Goal: Task Accomplishment & Management: Manage account settings

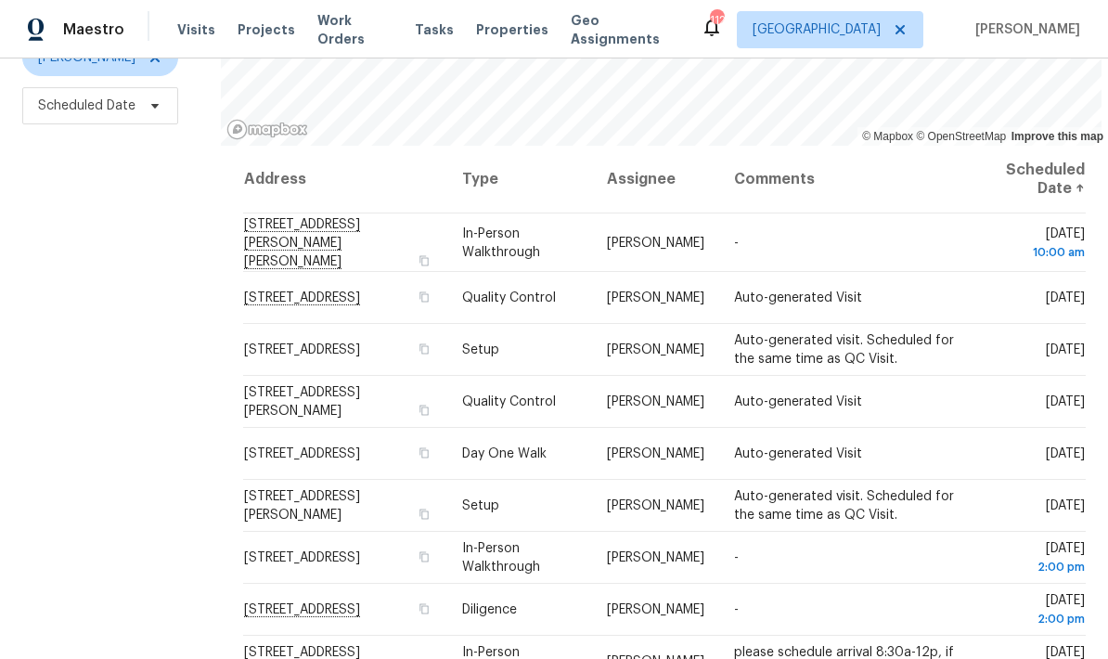
scroll to position [246, 0]
click at [0, 0] on icon at bounding box center [0, 0] width 0 height 0
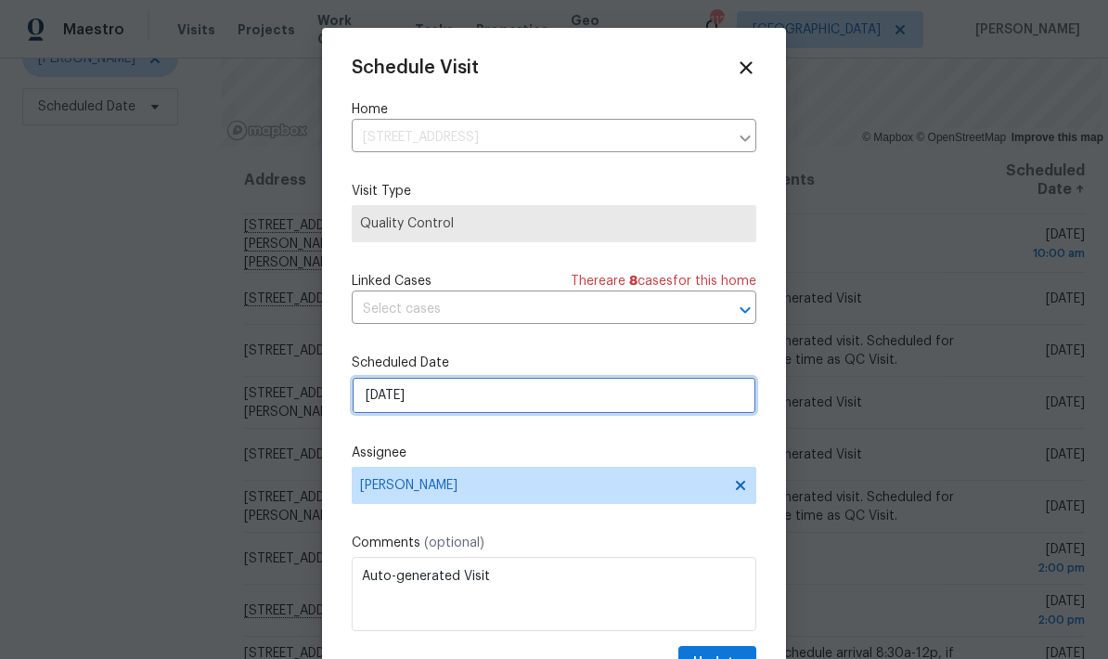
click at [506, 400] on input "9/30/2025" at bounding box center [554, 395] width 405 height 37
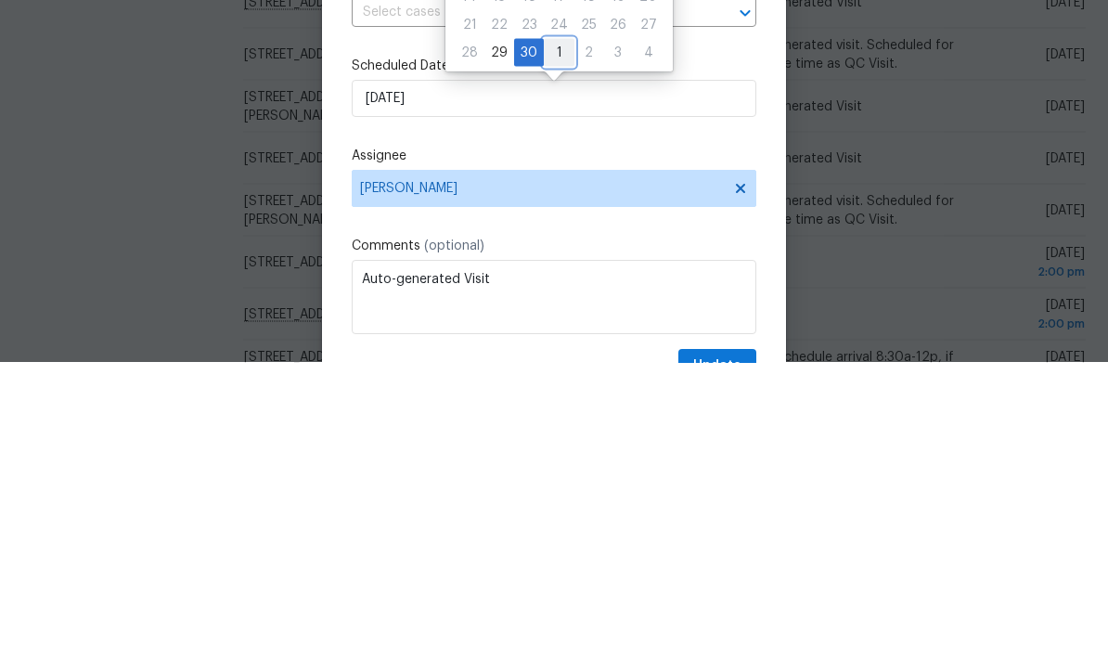
click at [555, 336] on div "1" at bounding box center [559, 349] width 31 height 26
type input "10/1/2025"
select select "9"
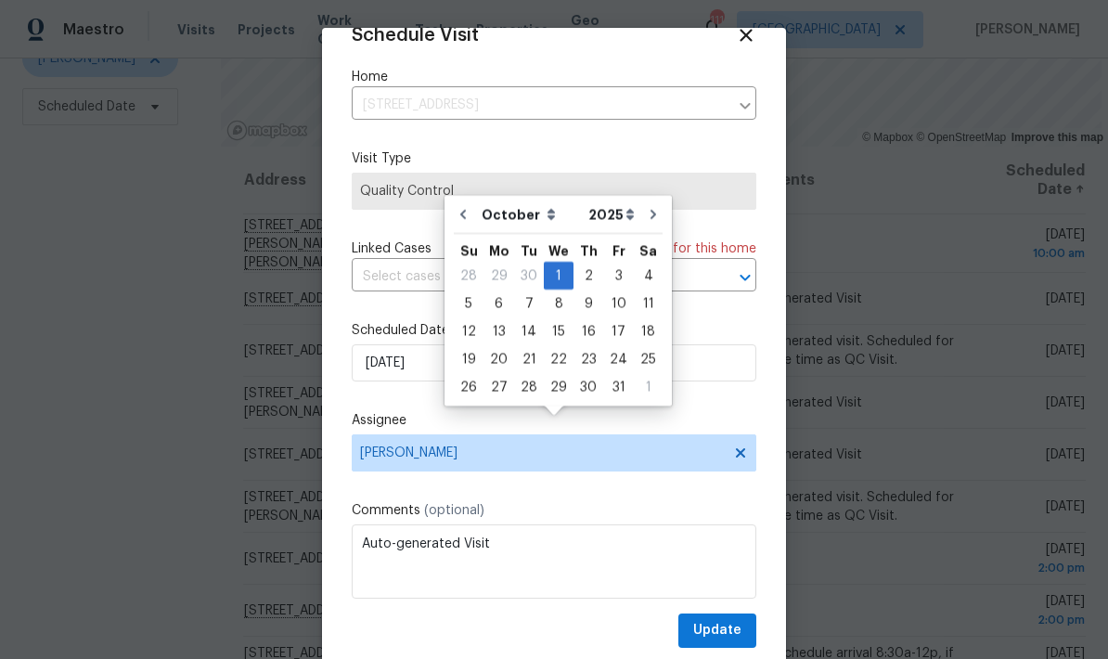
scroll to position [36, 0]
click at [740, 630] on span "Update" at bounding box center [717, 630] width 48 height 23
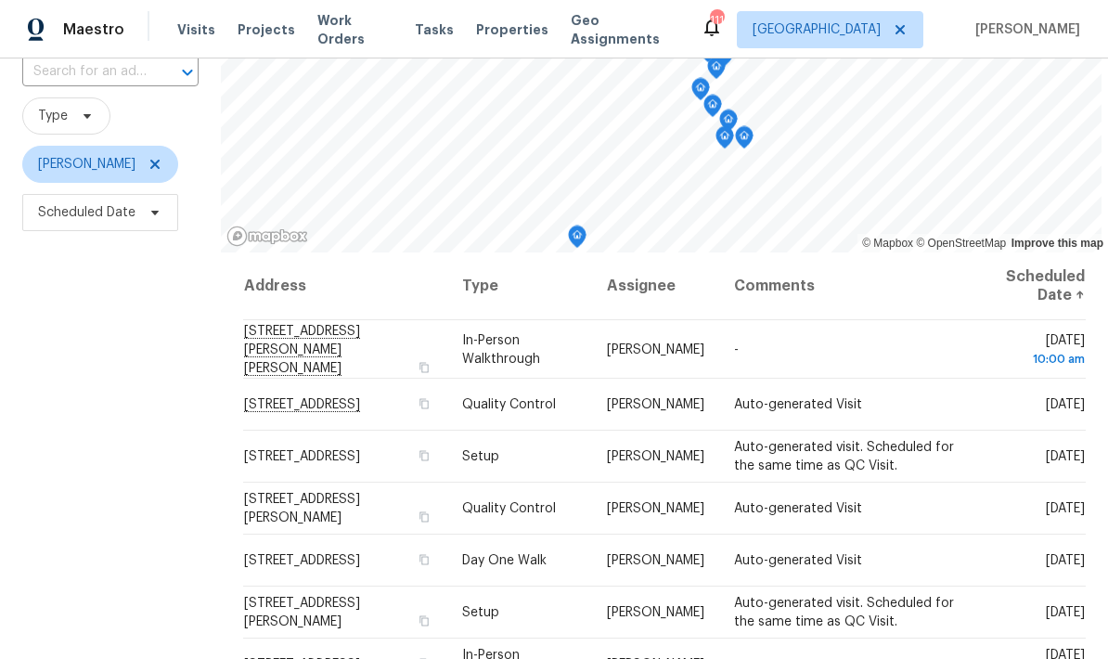
scroll to position [139, 0]
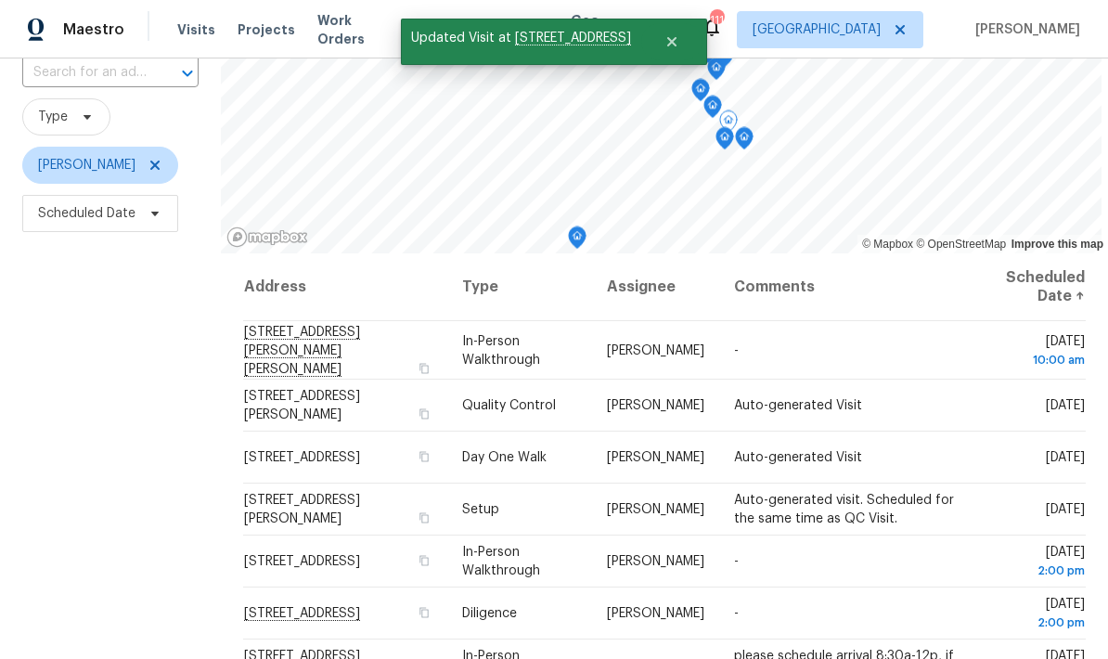
click at [0, 0] on icon at bounding box center [0, 0] width 0 height 0
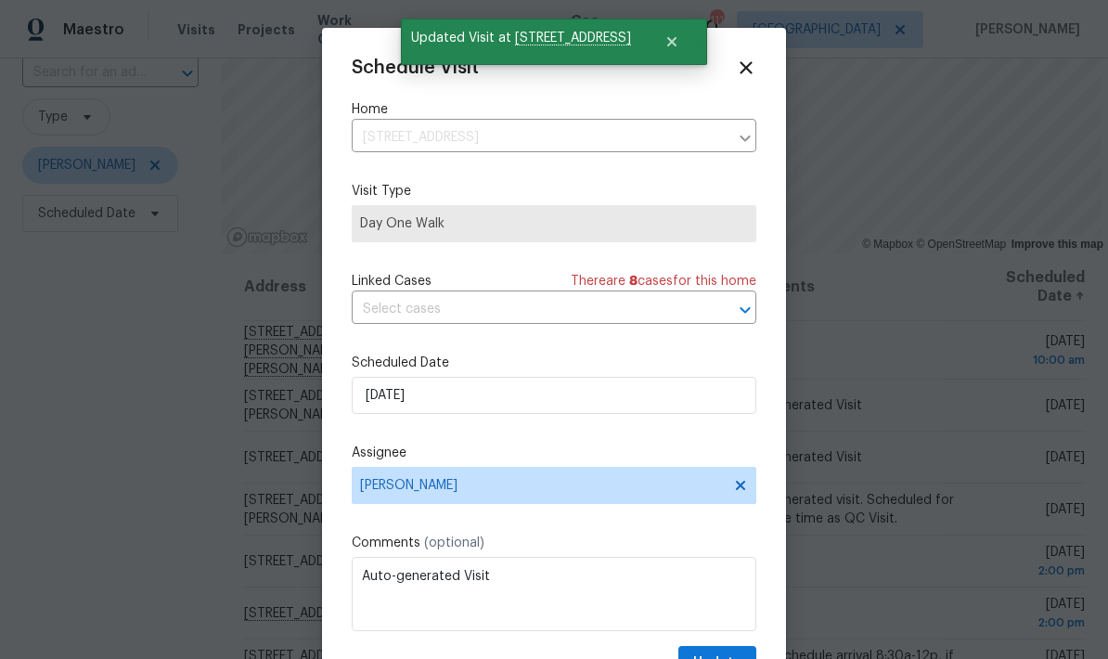
click at [753, 67] on icon at bounding box center [746, 68] width 20 height 20
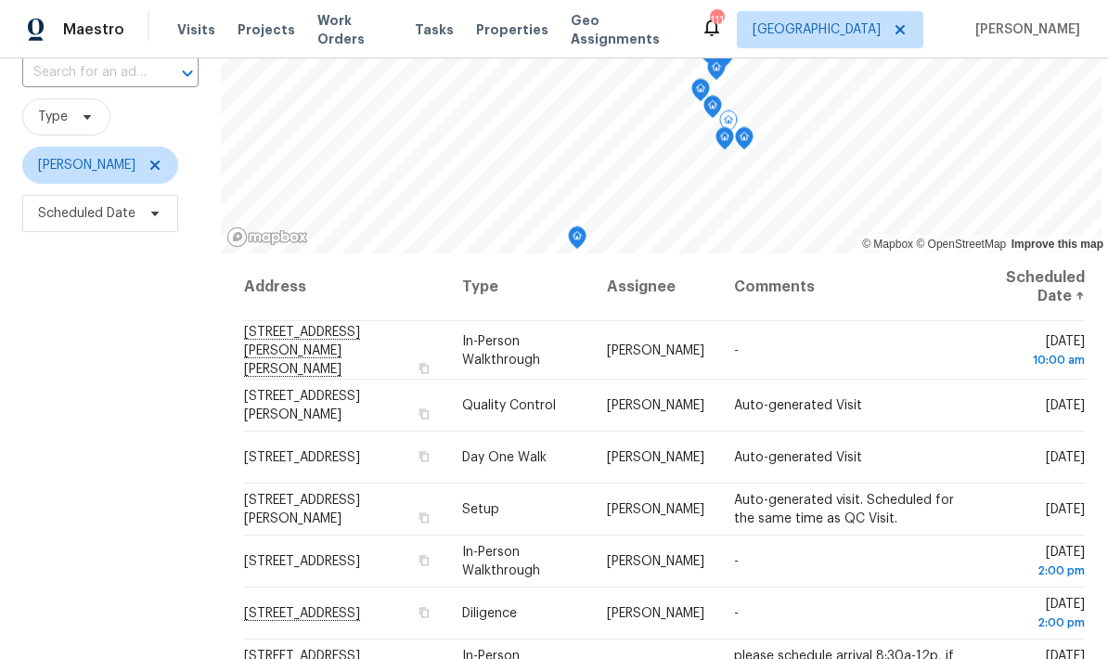
click at [0, 0] on icon at bounding box center [0, 0] width 0 height 0
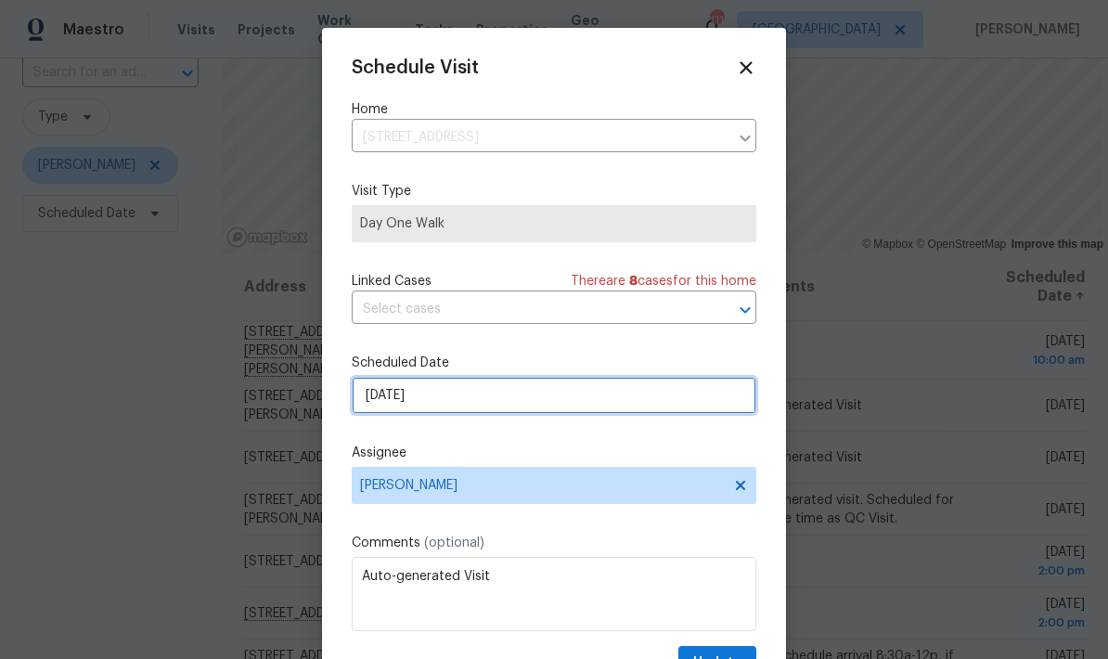
click at [518, 401] on input "9/30/2025" at bounding box center [554, 395] width 405 height 37
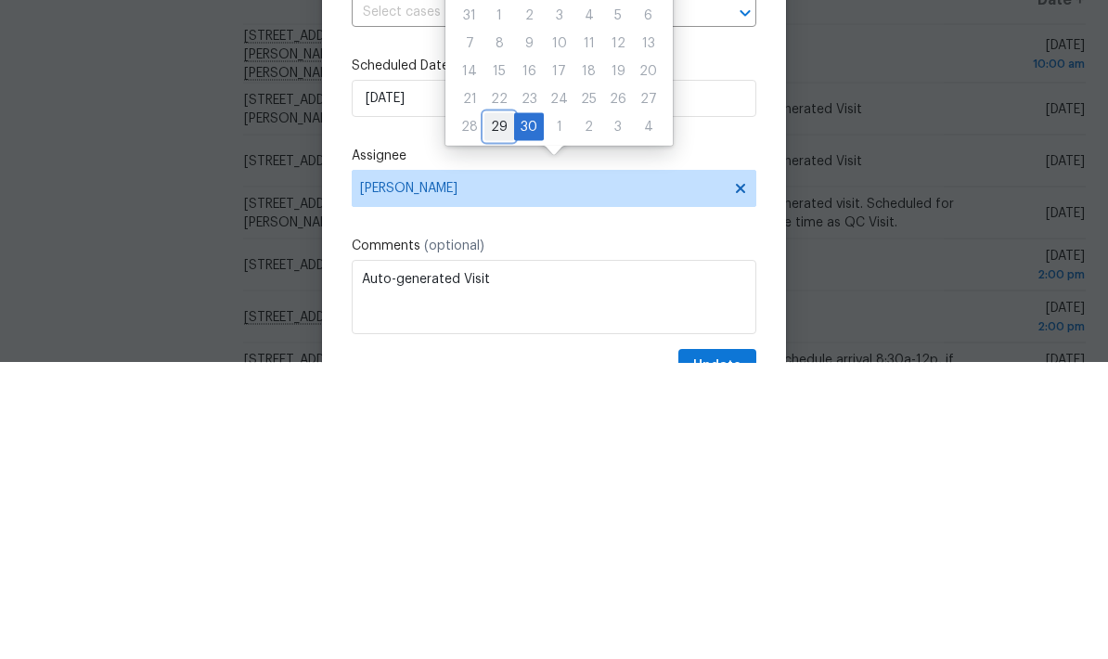
click at [498, 410] on div "29" at bounding box center [499, 423] width 30 height 26
type input "9/29/2025"
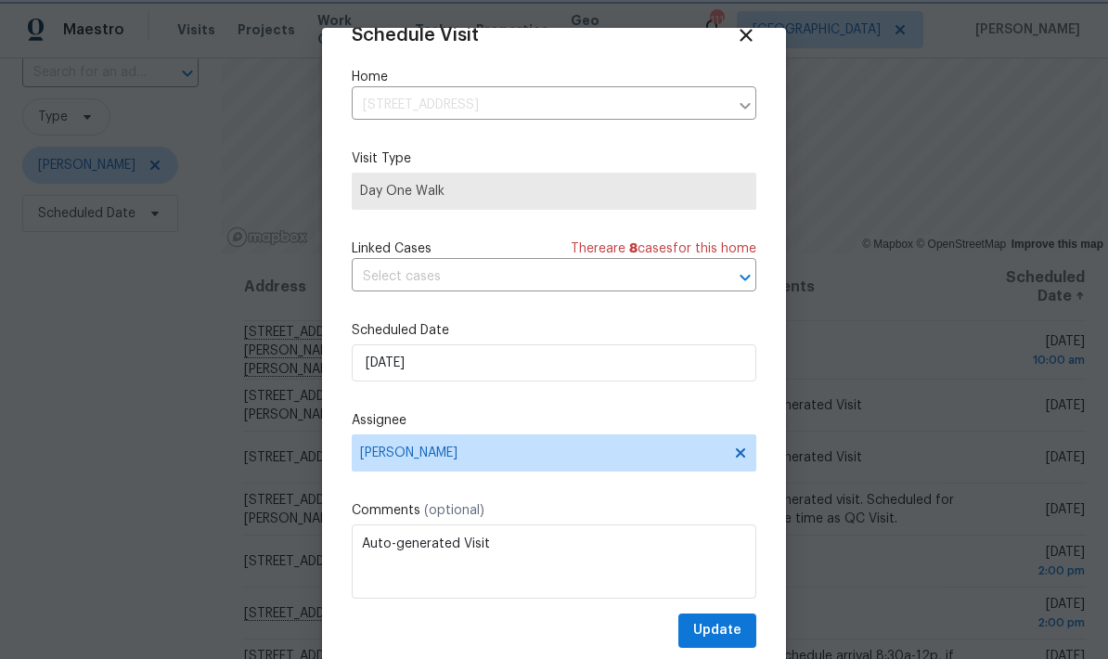
scroll to position [36, 0]
click at [741, 630] on button "Update" at bounding box center [717, 630] width 78 height 34
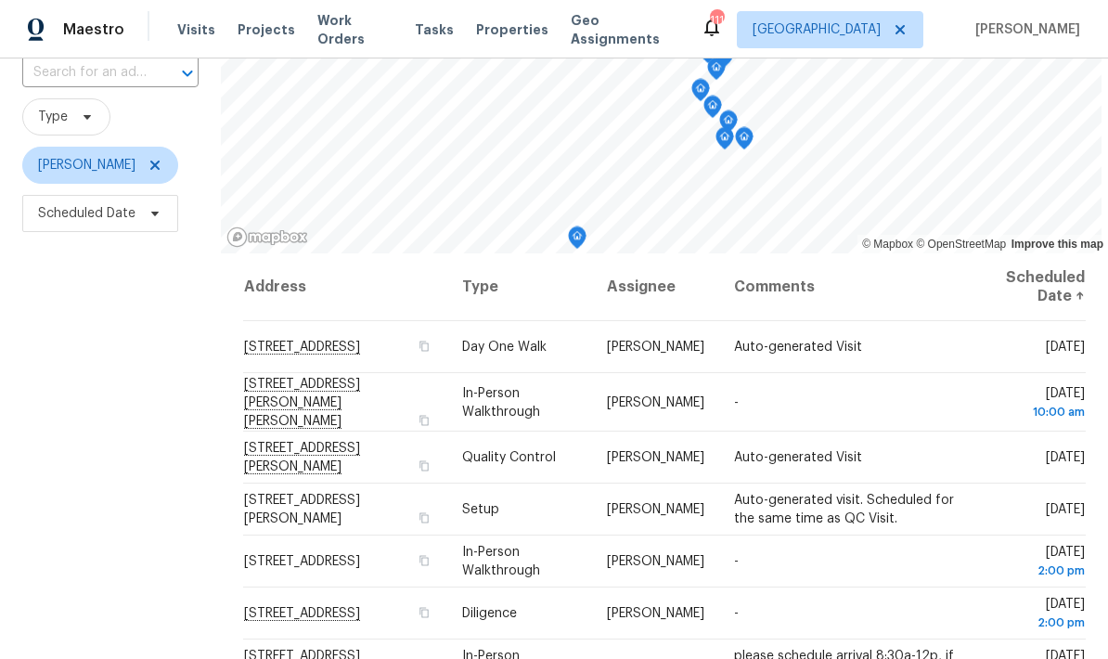
scroll to position [0, 0]
click at [0, 0] on icon at bounding box center [0, 0] width 0 height 0
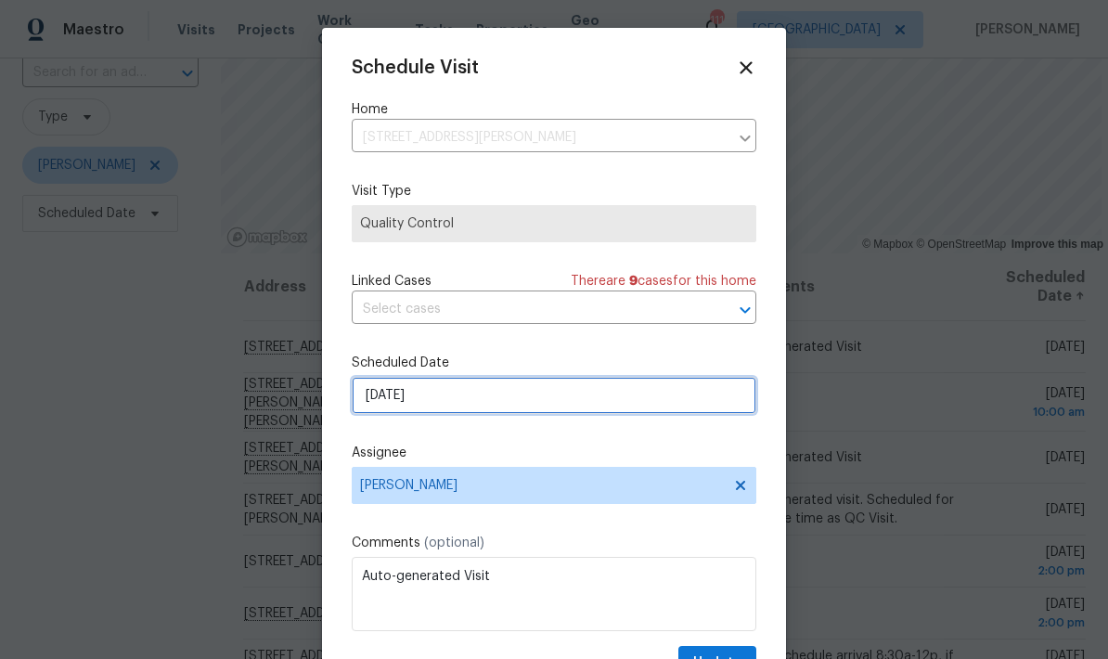
click at [541, 399] on input "9/30/2025" at bounding box center [554, 395] width 405 height 37
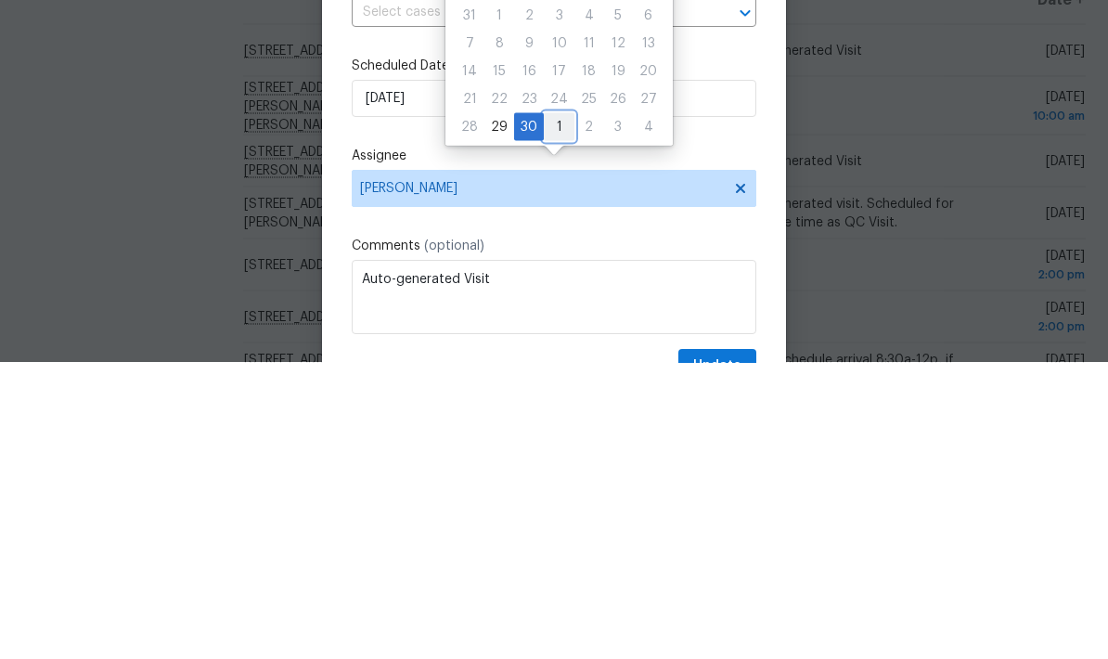
click at [557, 410] on div "1" at bounding box center [559, 423] width 31 height 26
type input "10/1/2025"
select select "9"
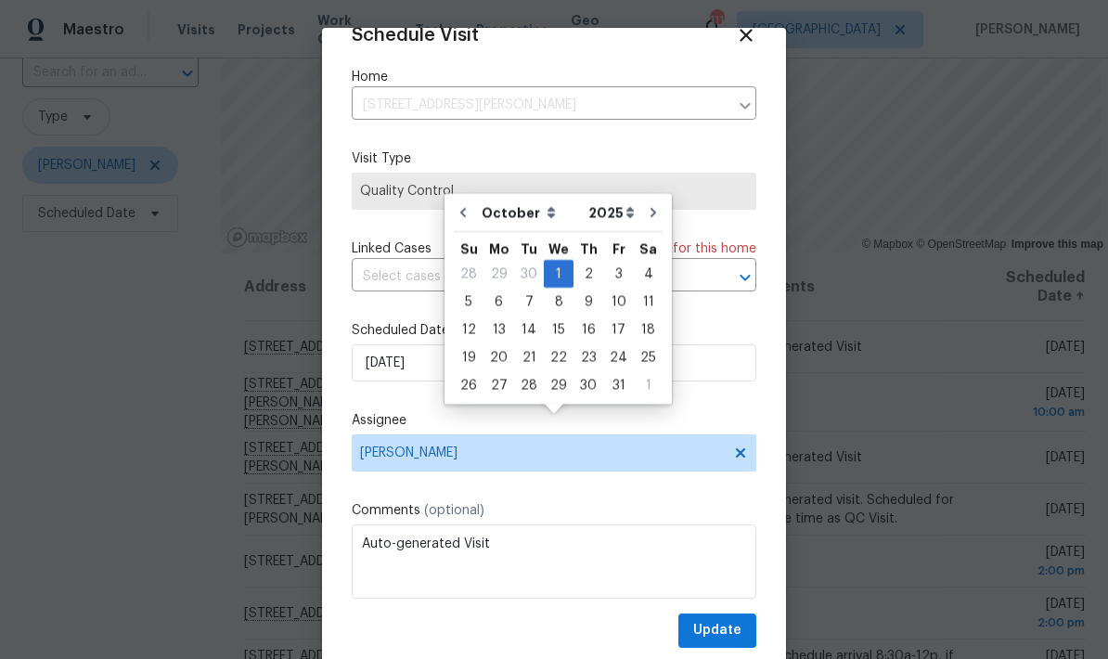
scroll to position [36, 0]
click at [743, 627] on button "Update" at bounding box center [717, 630] width 78 height 34
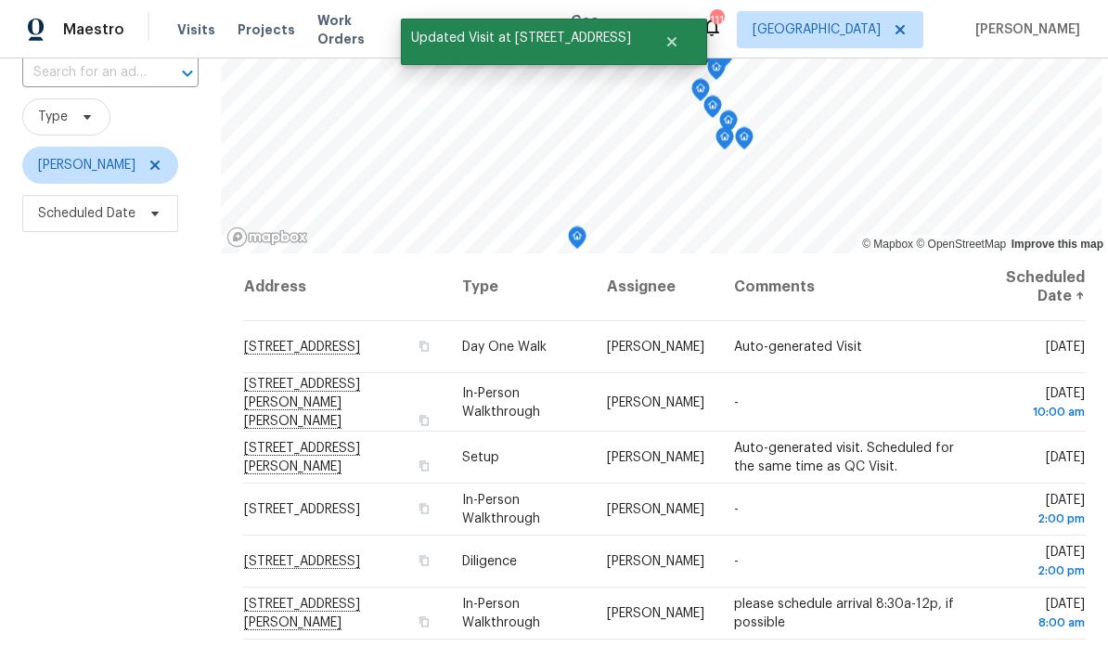
click at [0, 0] on icon at bounding box center [0, 0] width 0 height 0
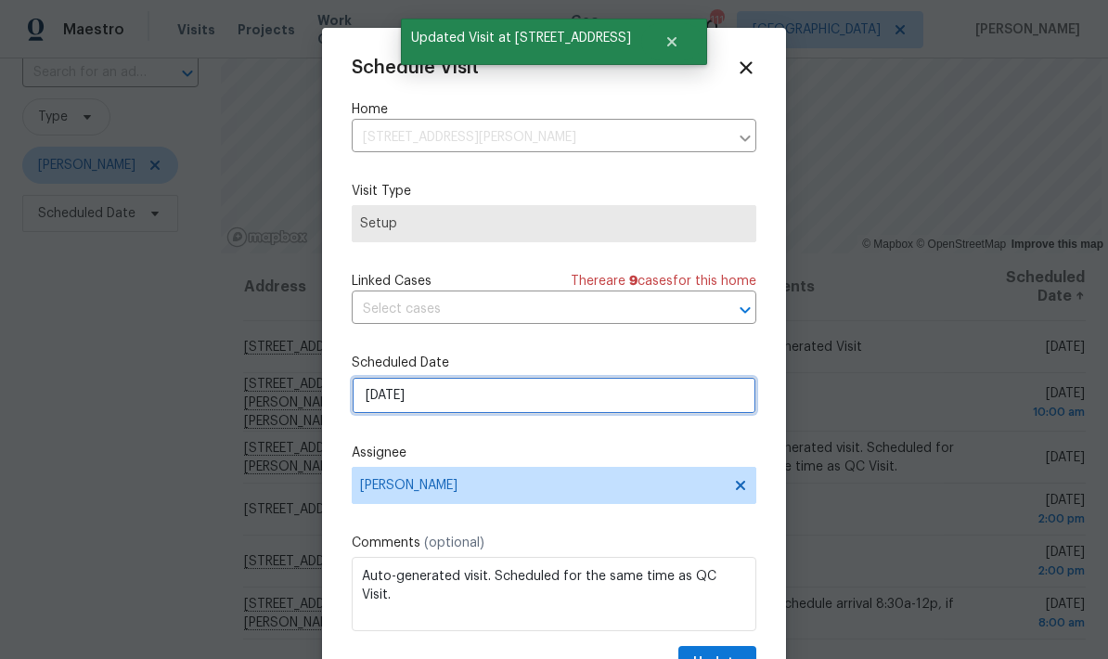
click at [575, 403] on input "9/30/2025" at bounding box center [554, 395] width 405 height 37
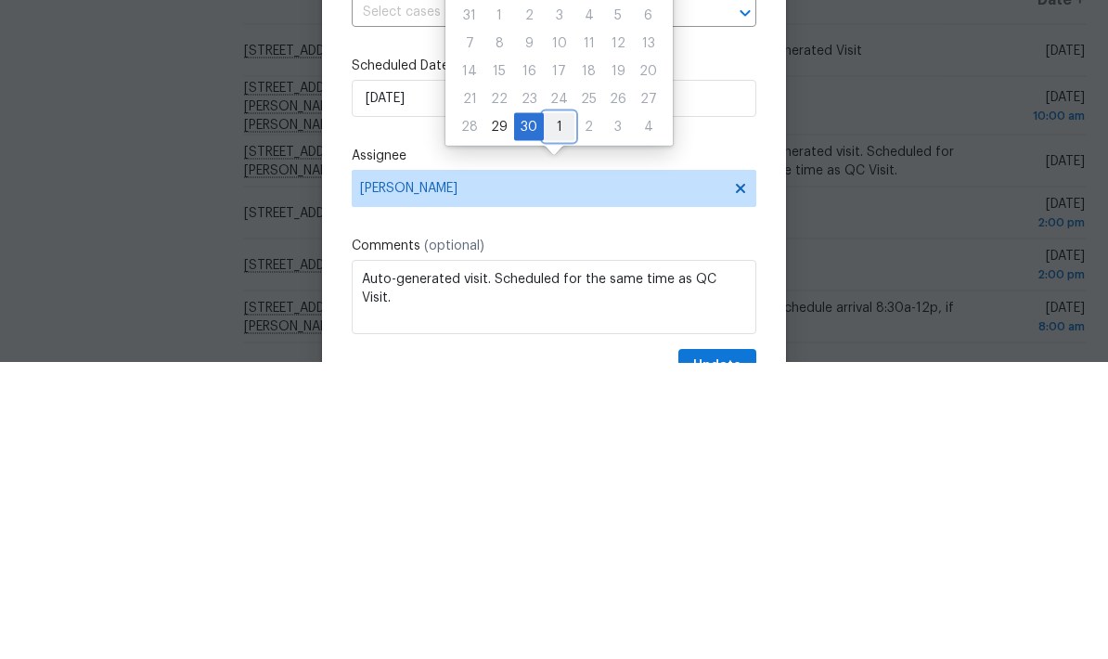
click at [559, 410] on div "1" at bounding box center [559, 423] width 31 height 26
type input "10/1/2025"
select select "9"
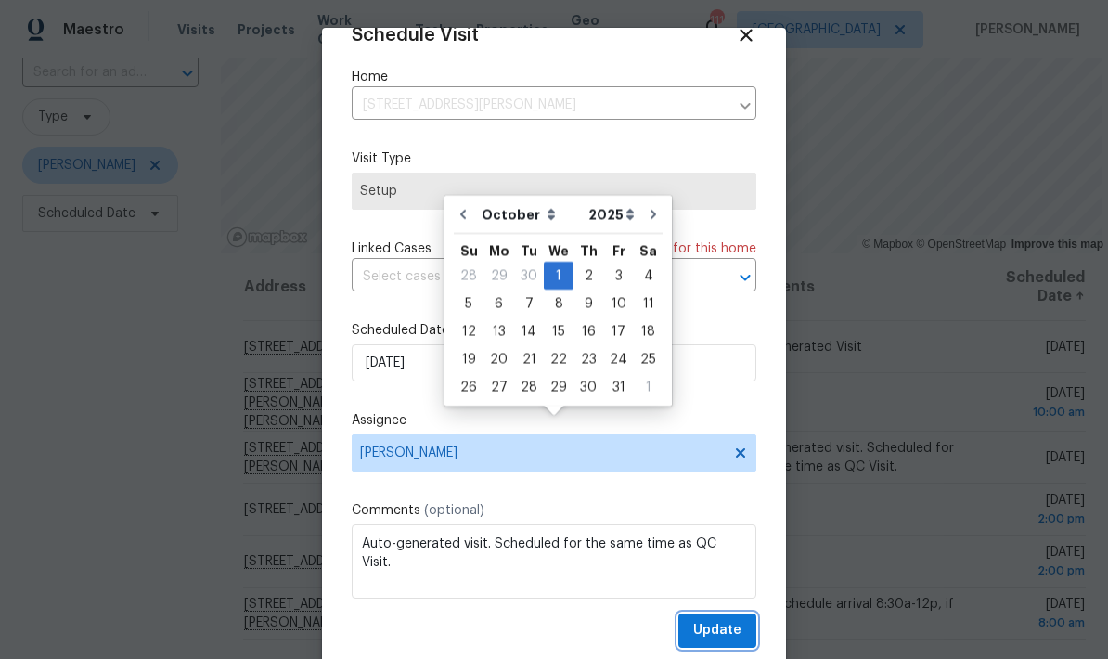
click at [740, 631] on span "Update" at bounding box center [717, 630] width 48 height 23
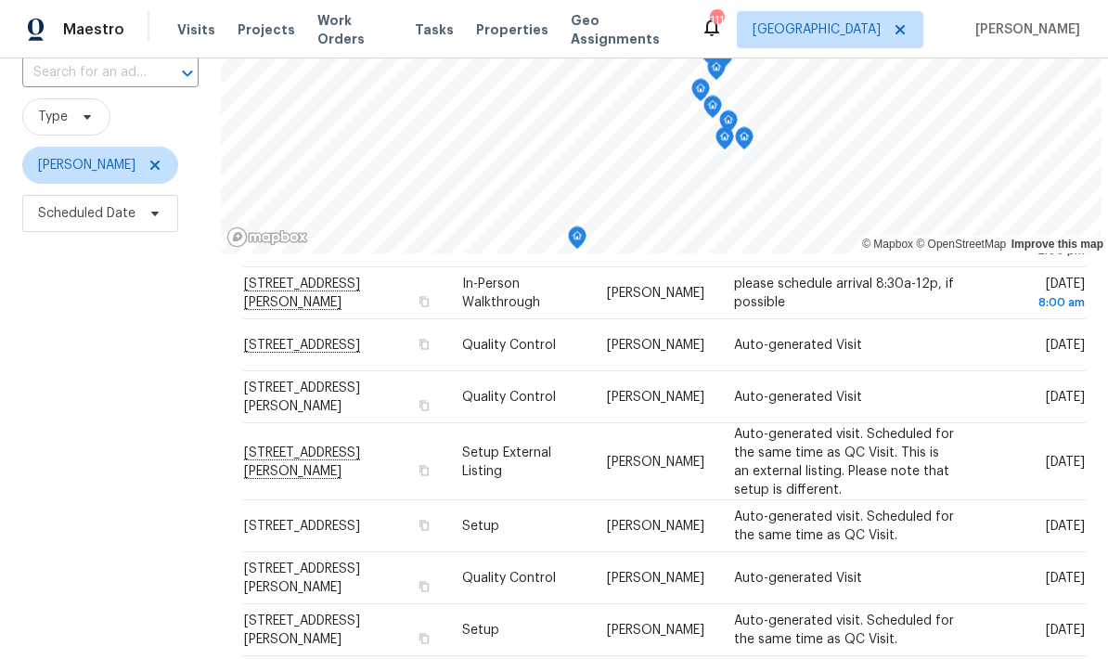
scroll to position [271, 0]
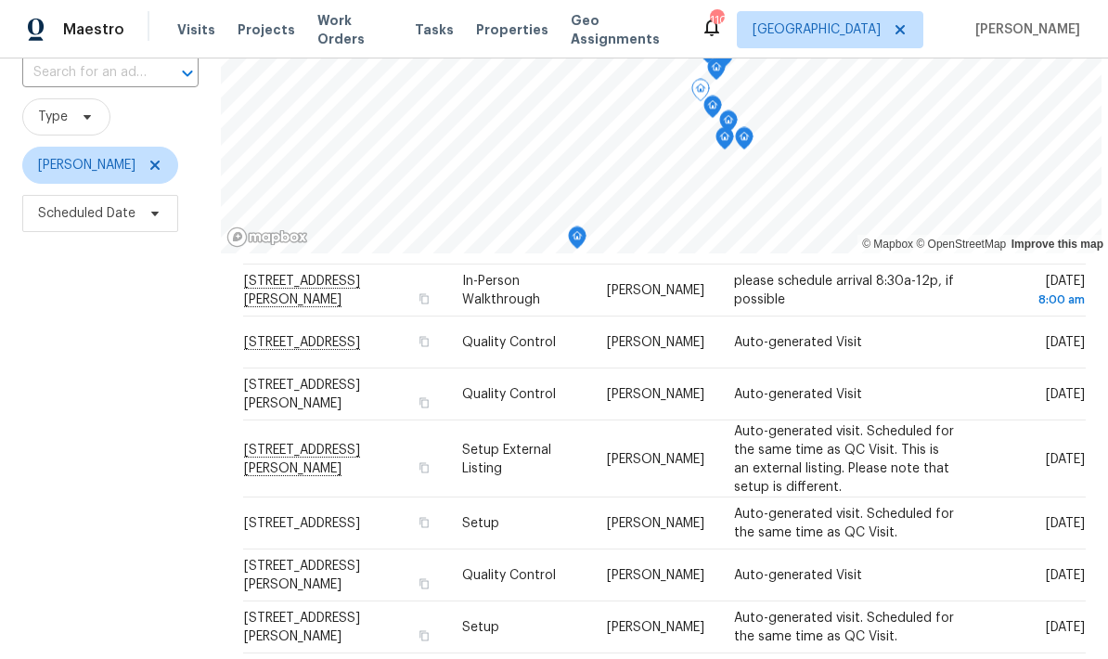
click at [0, 0] on div at bounding box center [0, 0] width 0 height 0
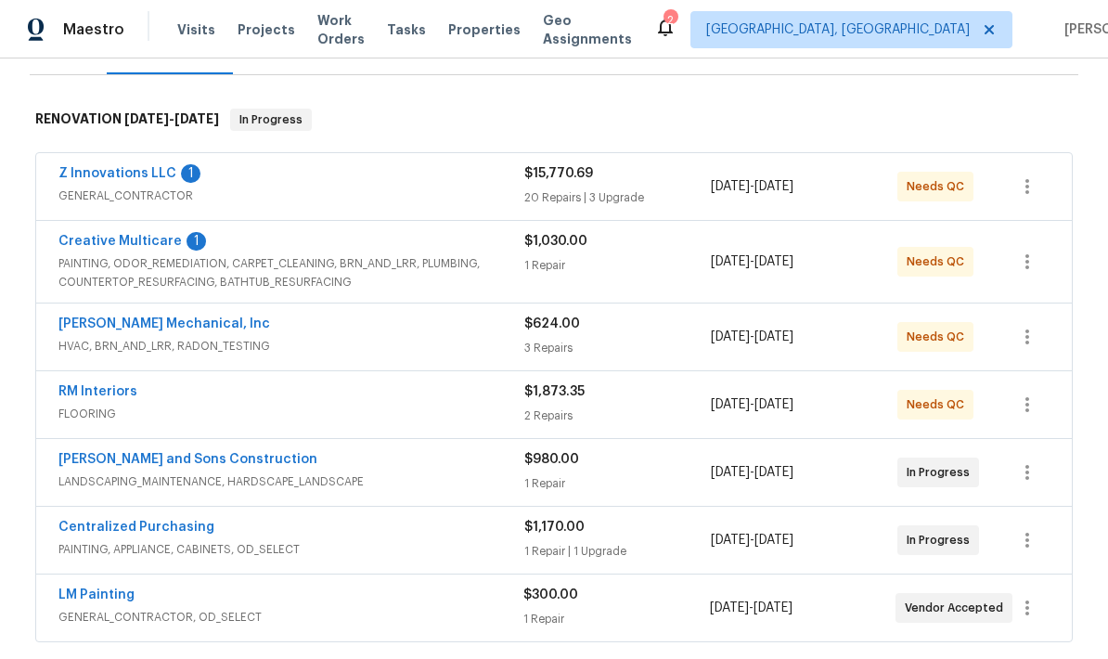
scroll to position [236, 0]
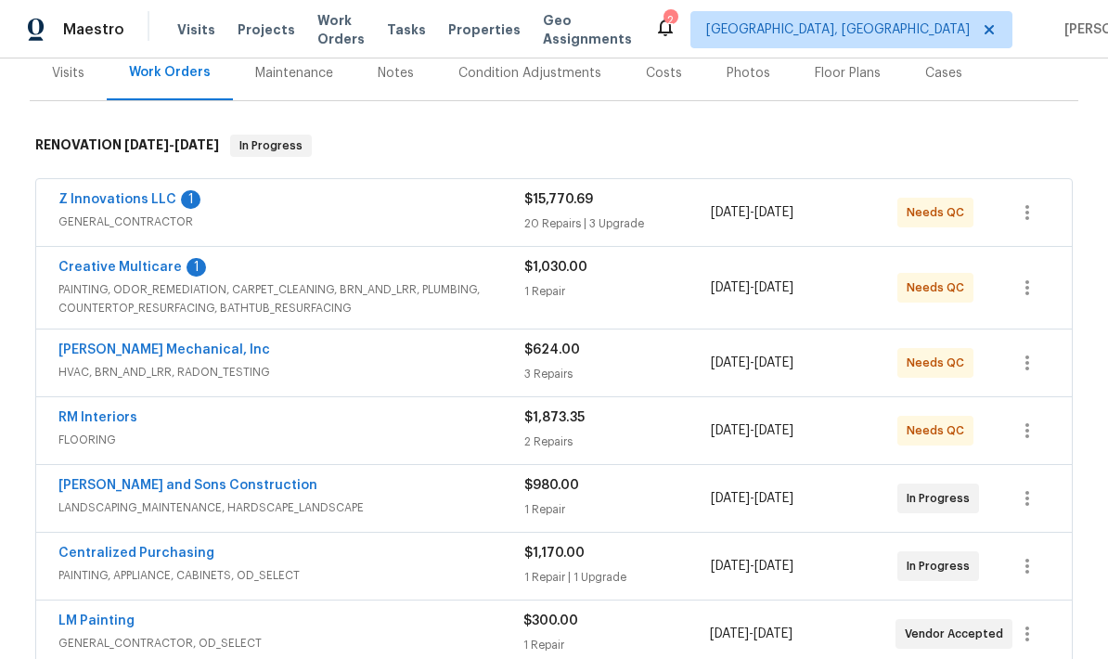
click at [140, 265] on link "Creative Multicare" at bounding box center [119, 267] width 123 height 13
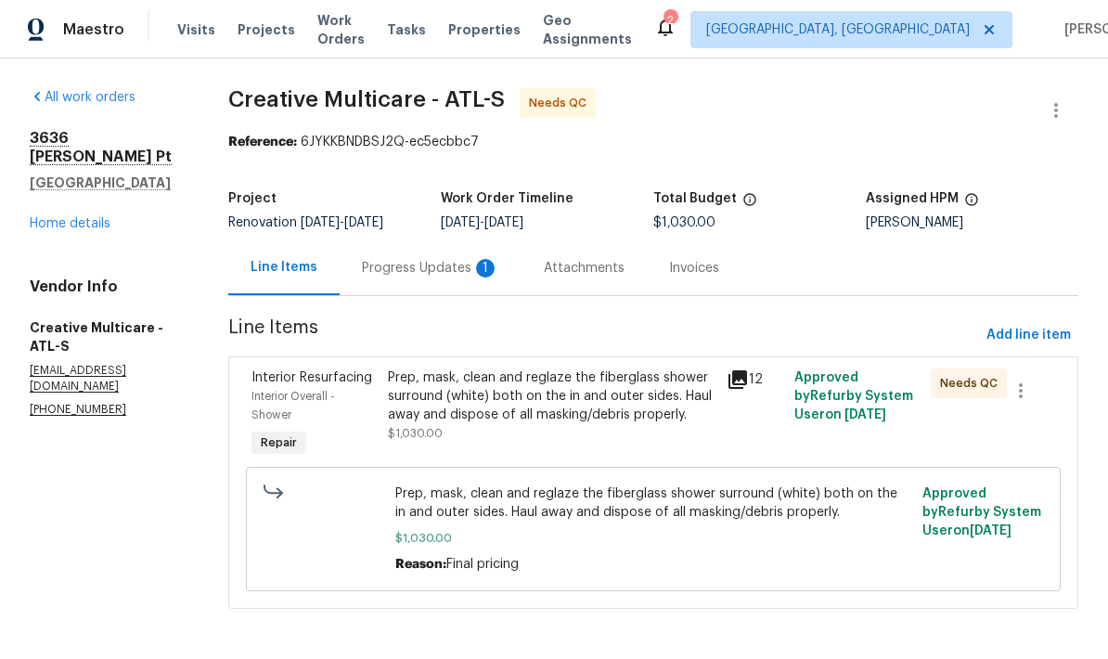
click at [747, 389] on icon at bounding box center [737, 379] width 19 height 19
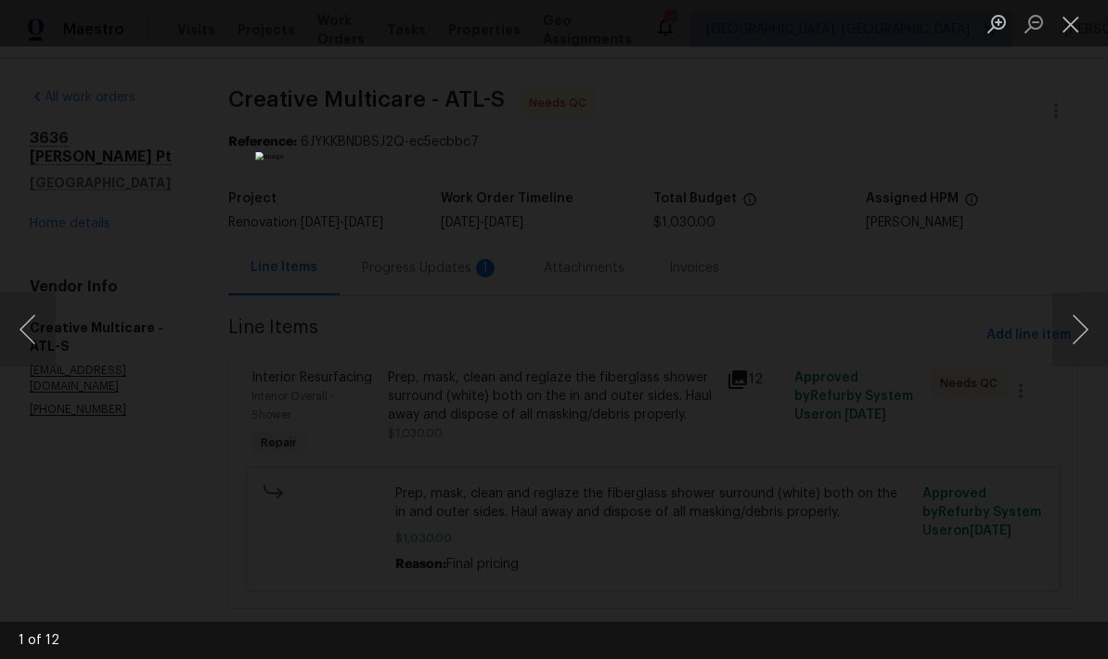
click at [1069, 327] on button "Next image" at bounding box center [1080, 329] width 56 height 74
click at [1062, 321] on button "Next image" at bounding box center [1080, 329] width 56 height 74
click at [1064, 319] on button "Next image" at bounding box center [1080, 329] width 56 height 74
click at [1063, 319] on button "Next image" at bounding box center [1080, 329] width 56 height 74
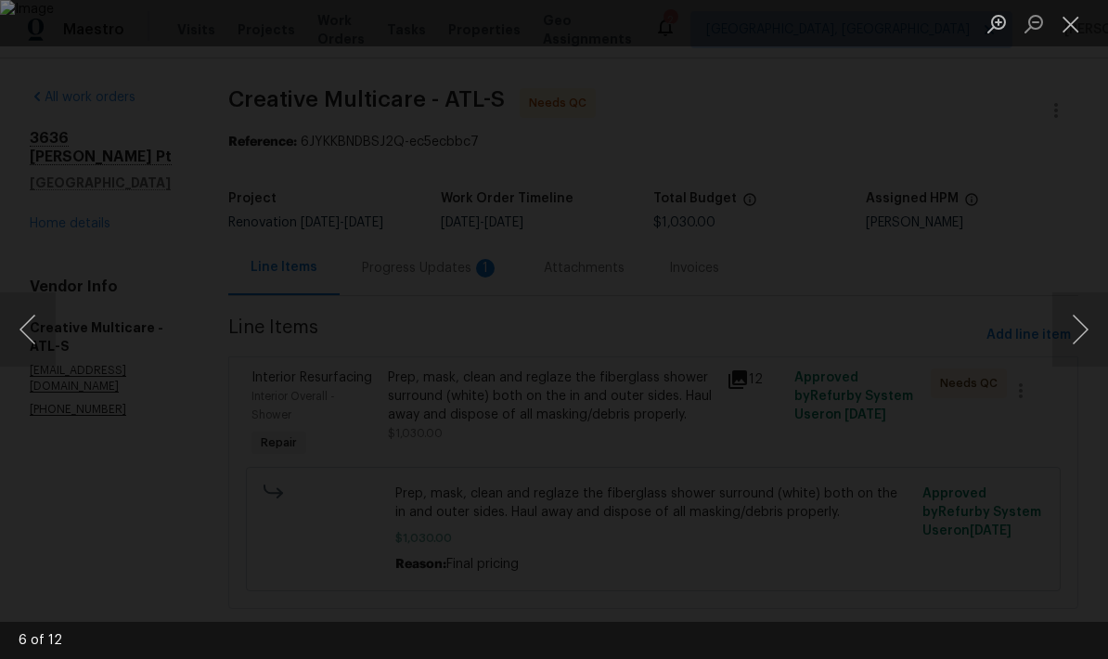
click at [1063, 319] on button "Next image" at bounding box center [1080, 329] width 56 height 74
click at [1063, 318] on button "Next image" at bounding box center [1080, 329] width 56 height 74
click at [1060, 328] on button "Next image" at bounding box center [1080, 329] width 56 height 74
click at [1068, 323] on button "Next image" at bounding box center [1080, 329] width 56 height 74
click at [1065, 323] on button "Next image" at bounding box center [1080, 329] width 56 height 74
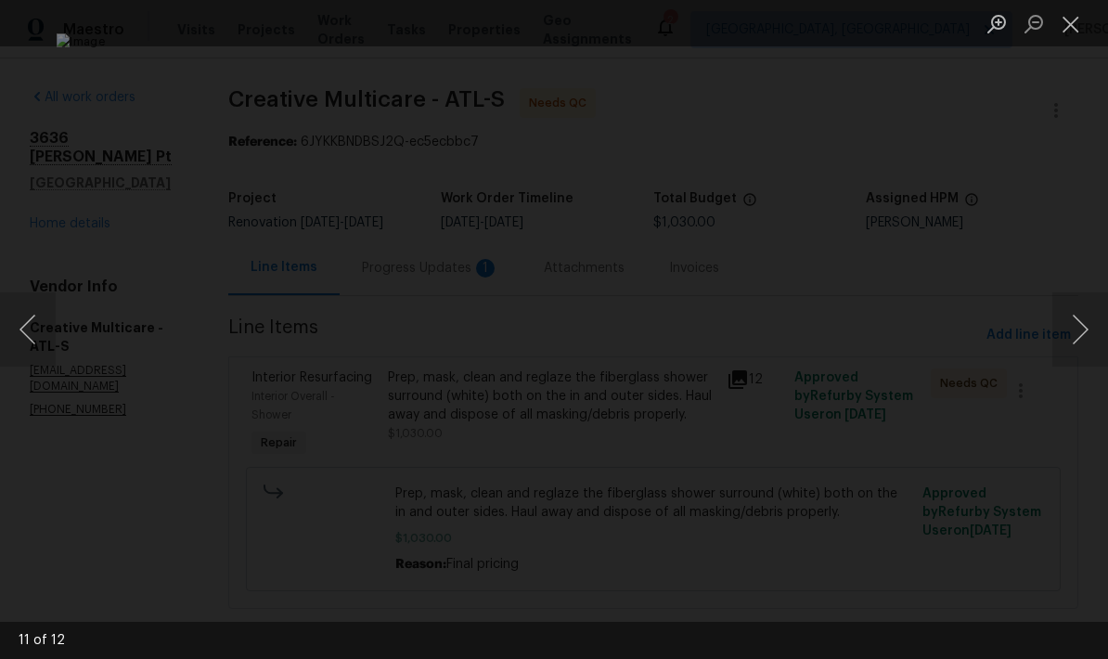
click at [1068, 318] on button "Next image" at bounding box center [1080, 329] width 56 height 74
click at [1067, 318] on button "Next image" at bounding box center [1080, 329] width 56 height 74
click at [1074, 33] on button "Close lightbox" at bounding box center [1070, 23] width 37 height 32
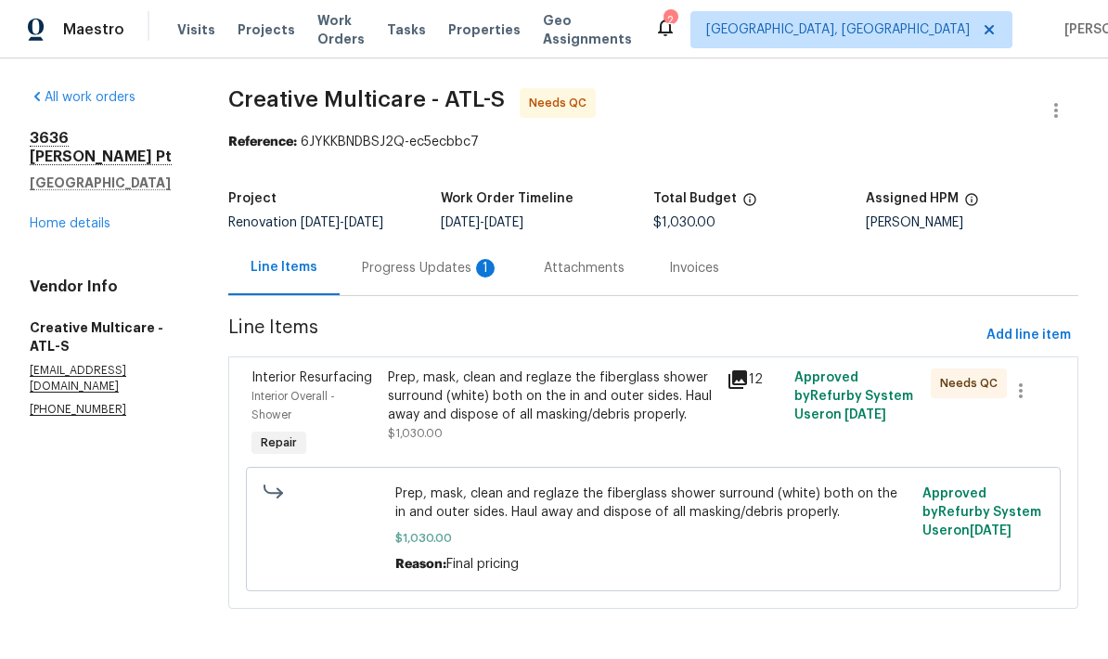
click at [464, 277] on div "Progress Updates 1" at bounding box center [430, 268] width 137 height 19
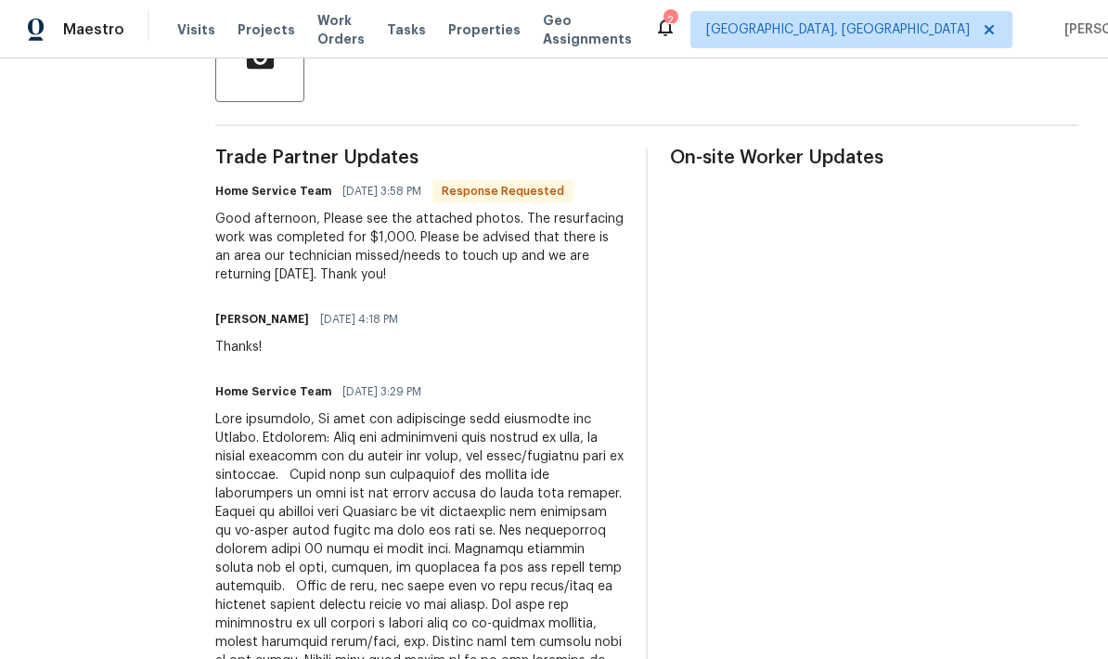
scroll to position [481, 0]
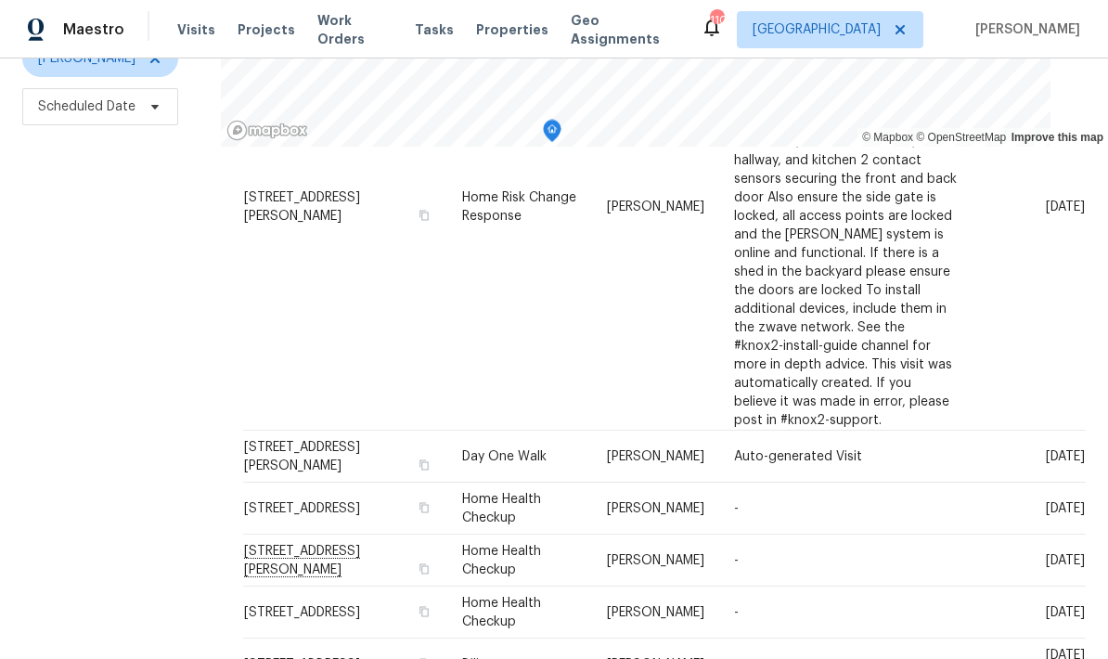
scroll to position [74, 0]
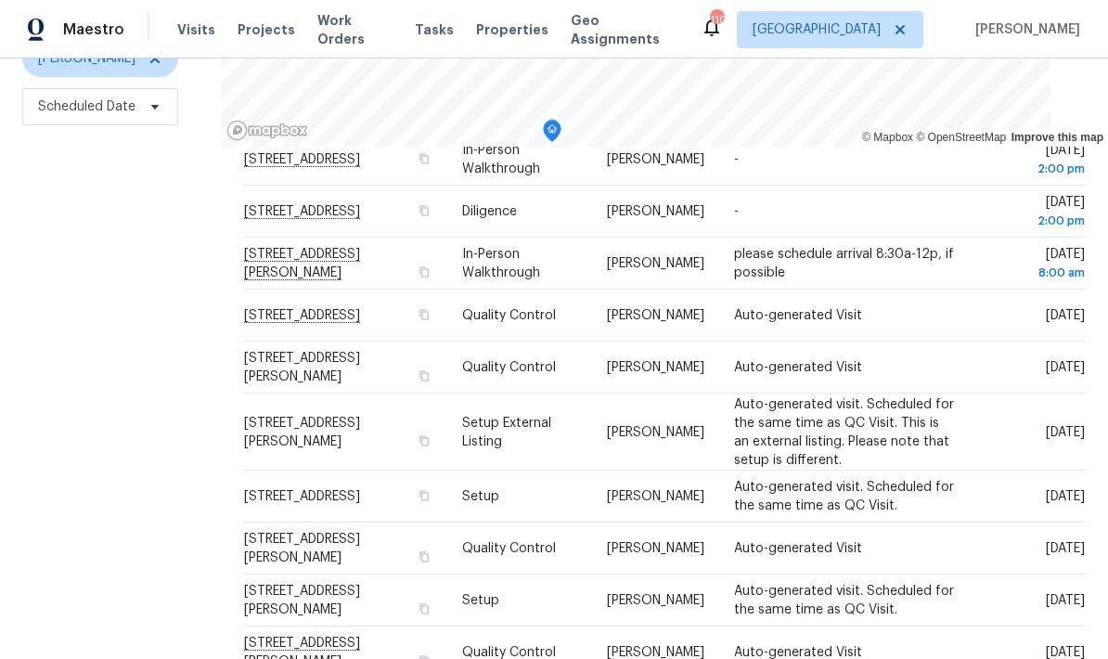
scroll to position [196, 0]
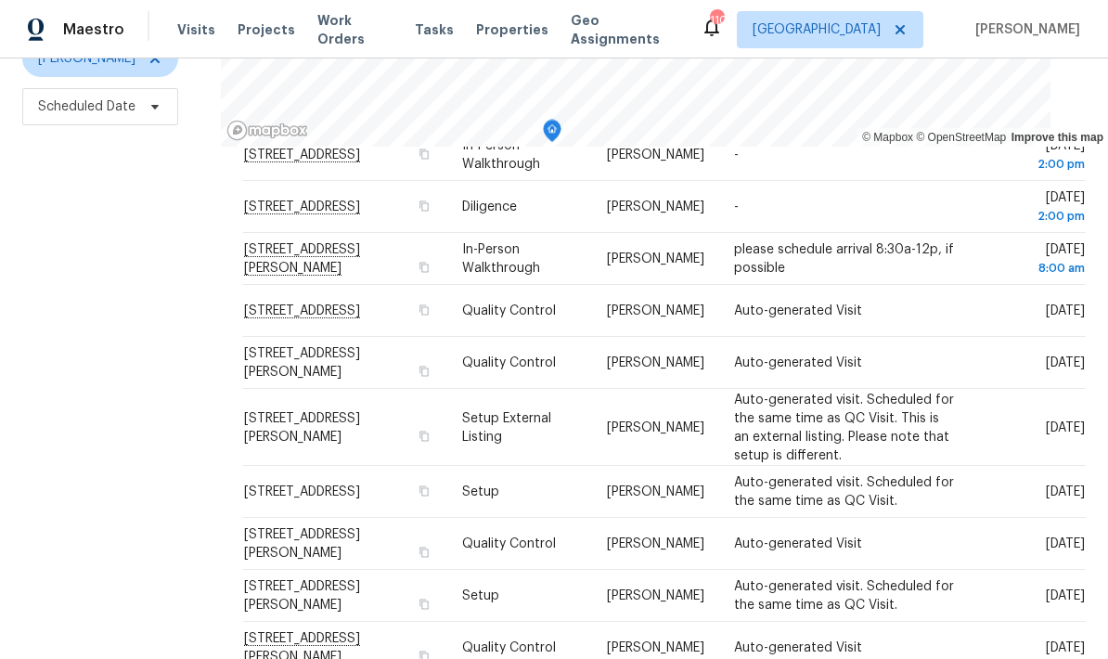
click at [0, 0] on icon at bounding box center [0, 0] width 0 height 0
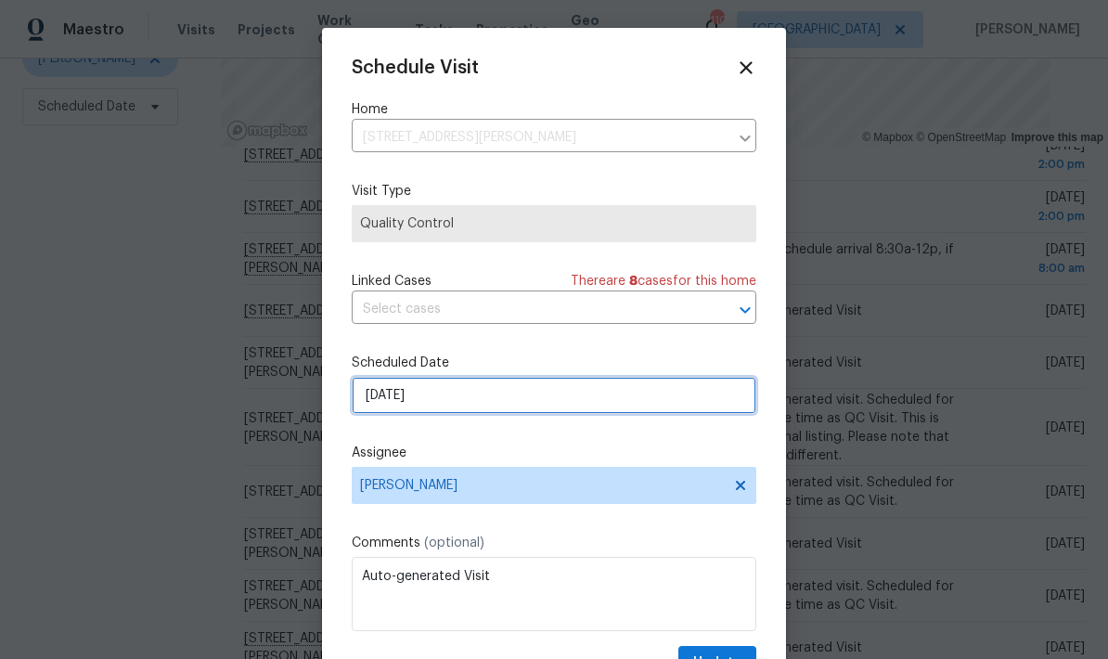
click at [545, 409] on input "10/1/2025" at bounding box center [554, 395] width 405 height 37
select select "9"
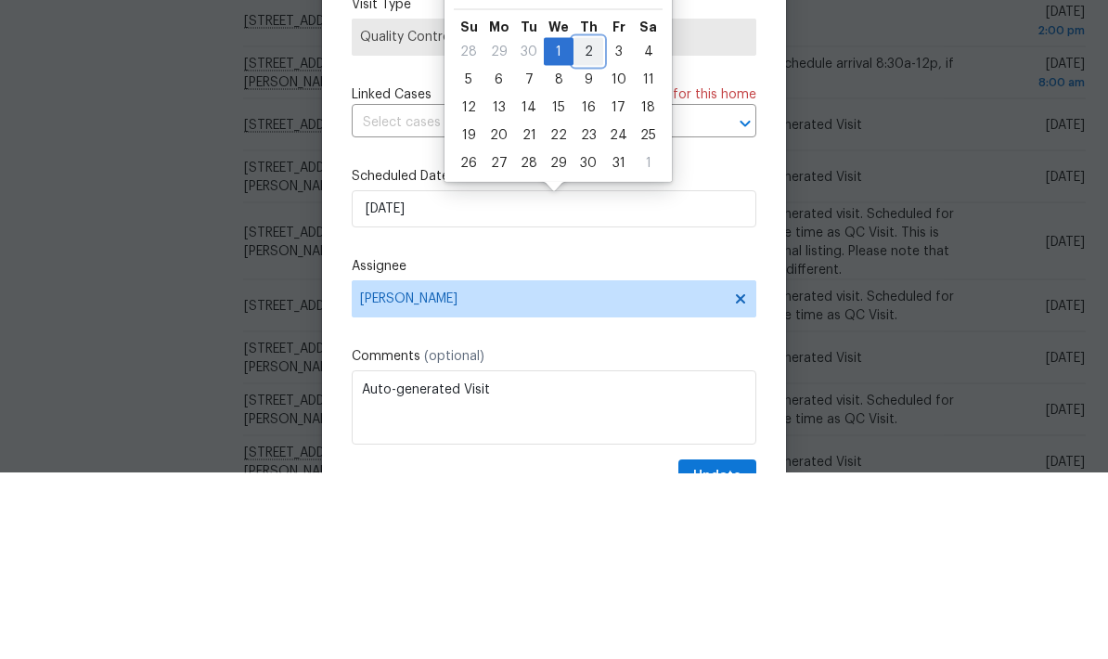
click at [586, 225] on div "2" at bounding box center [588, 238] width 30 height 26
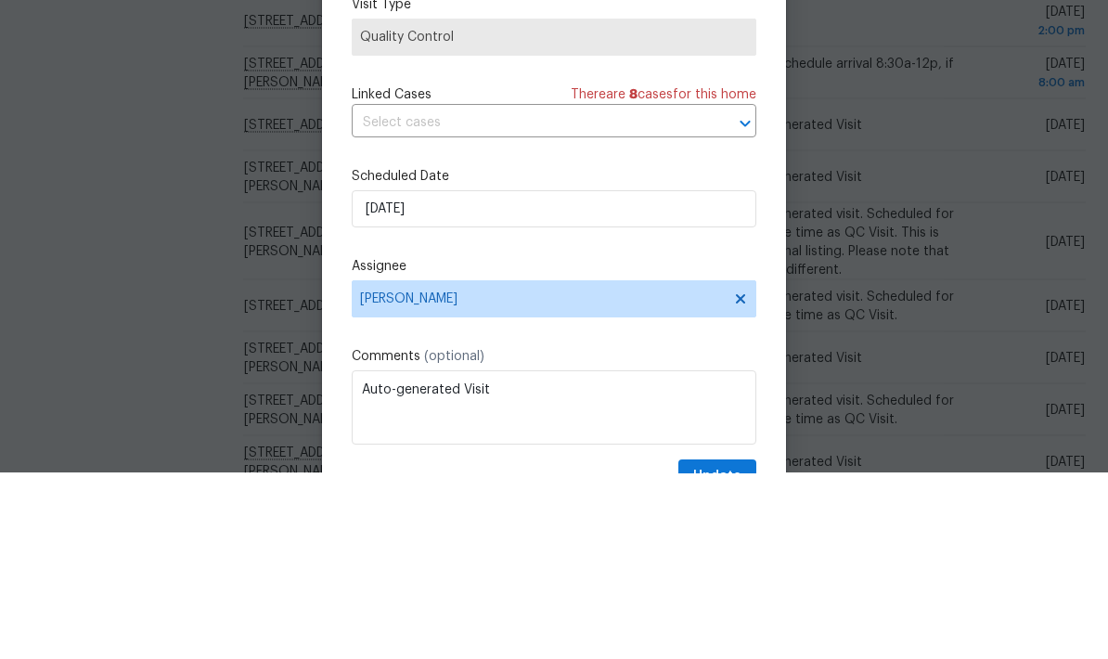
type input "10/2/2025"
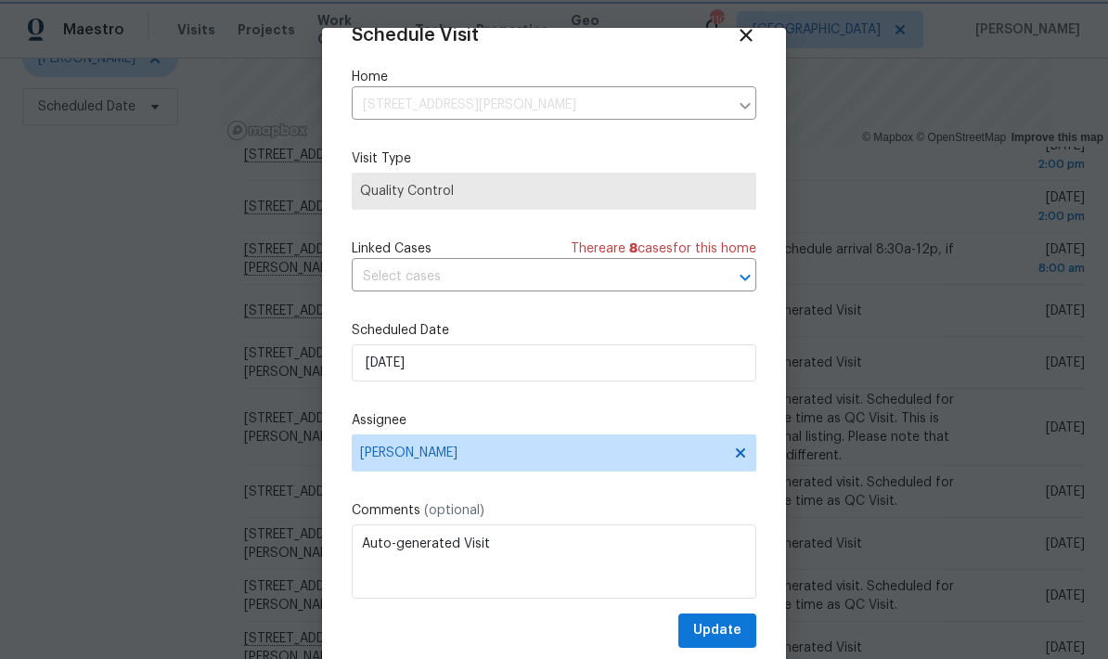
scroll to position [36, 0]
click at [737, 630] on span "Update" at bounding box center [717, 630] width 48 height 23
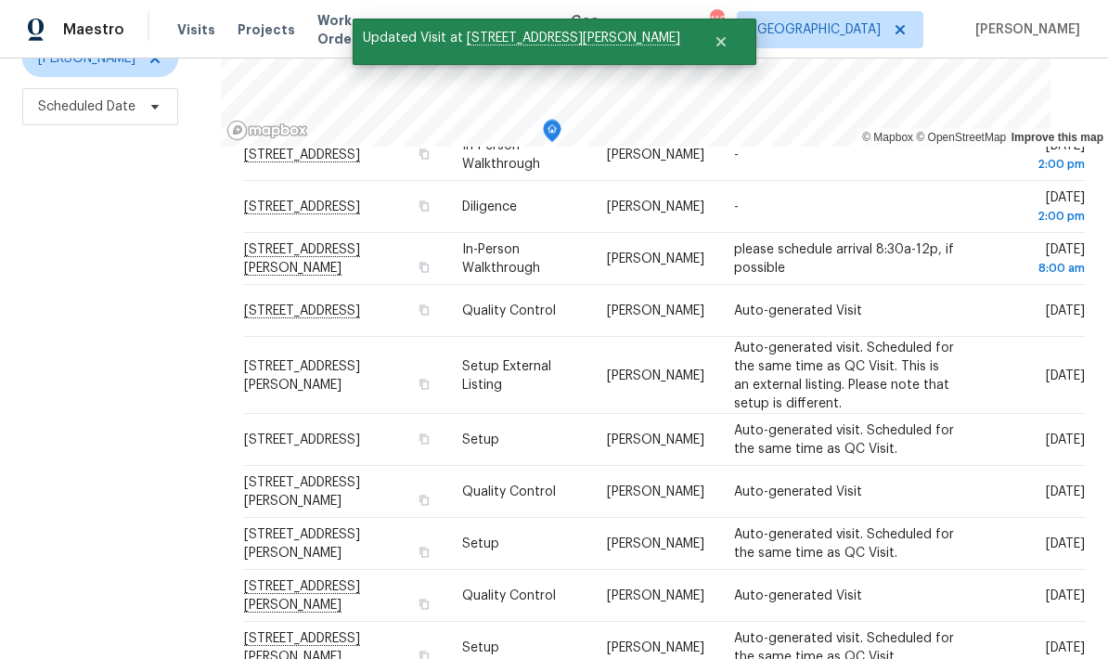
click at [0, 0] on icon at bounding box center [0, 0] width 0 height 0
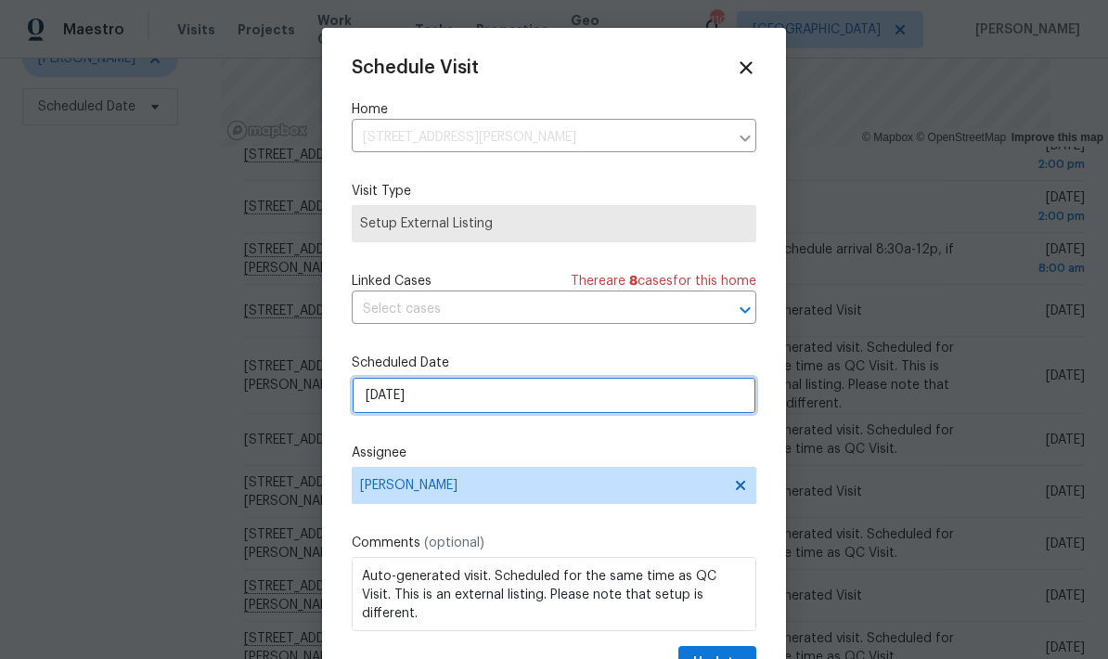
click at [601, 403] on input "10/1/2025" at bounding box center [554, 395] width 405 height 37
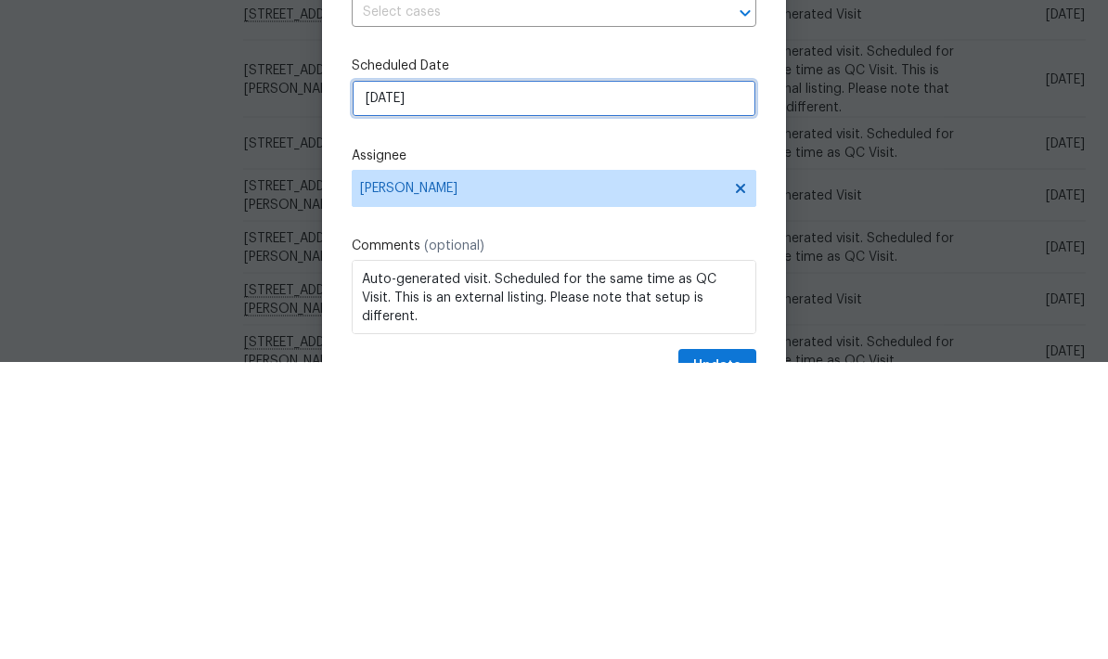
select select "9"
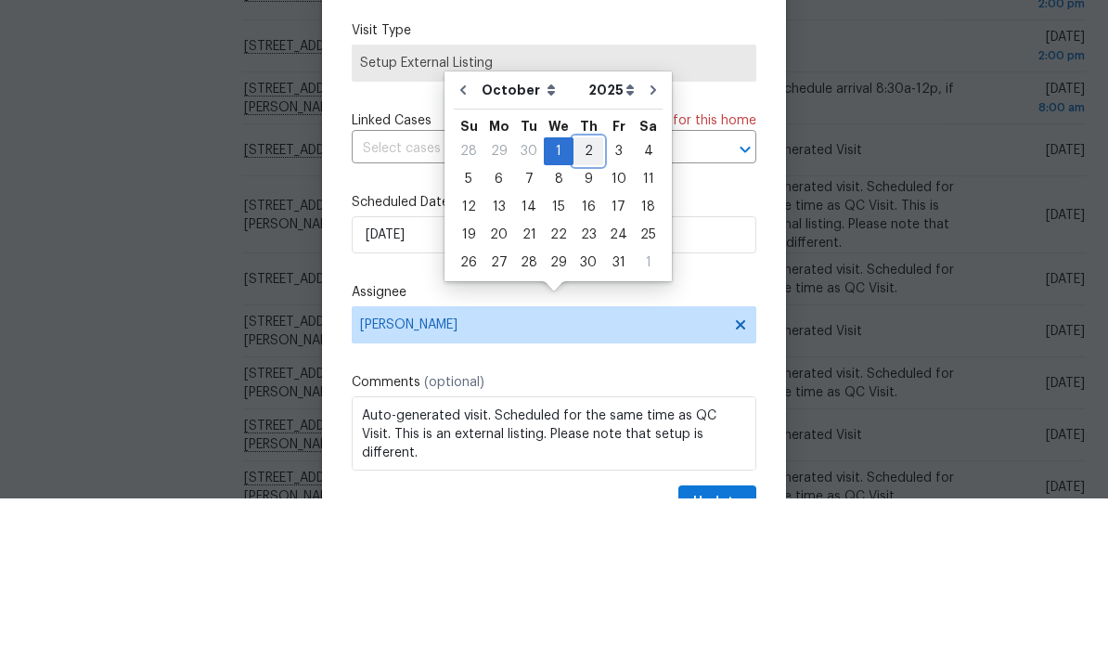
click at [586, 299] on div "2" at bounding box center [588, 312] width 30 height 26
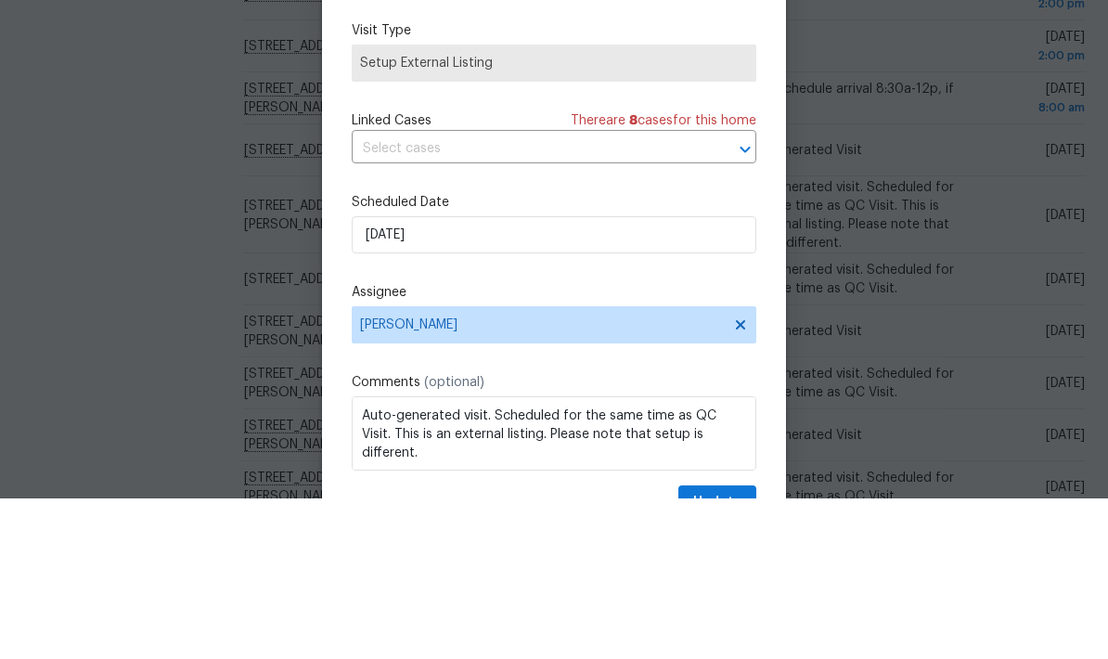
type input "10/2/2025"
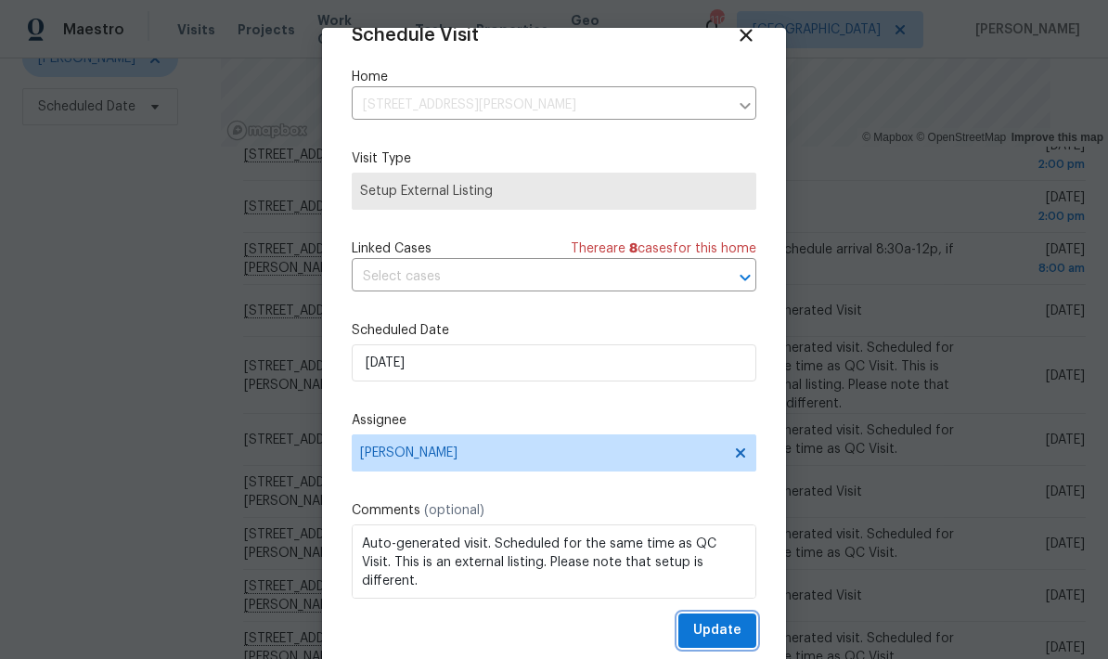
click at [738, 624] on span "Update" at bounding box center [717, 630] width 48 height 23
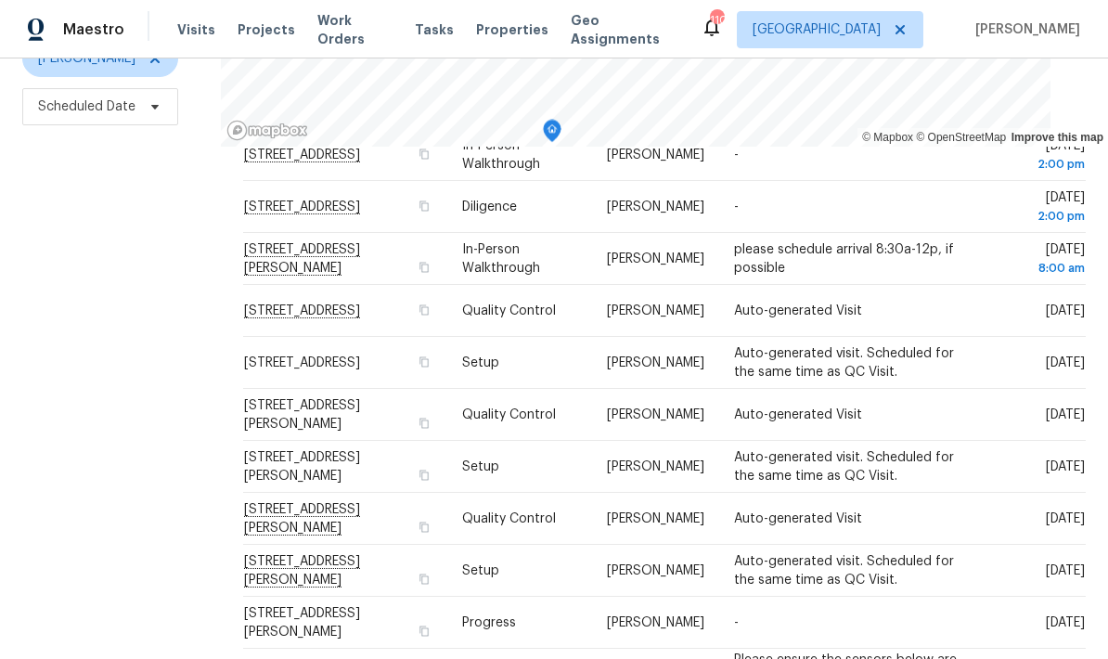
click at [0, 0] on span at bounding box center [0, 0] width 0 height 0
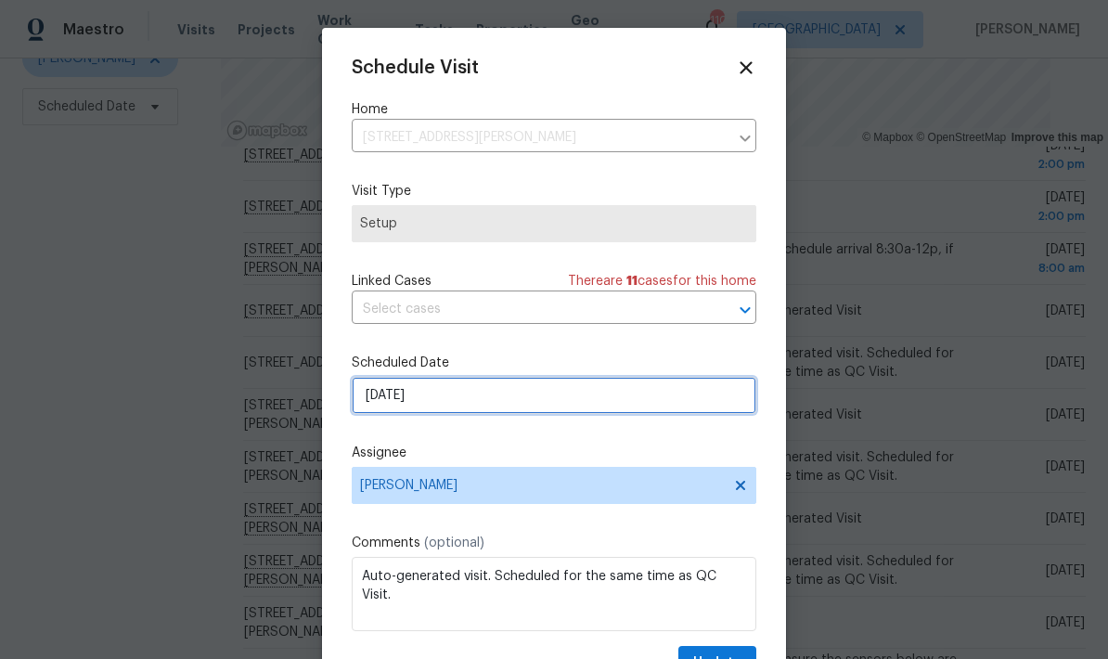
click at [552, 414] on input "10/1/2025" at bounding box center [554, 395] width 405 height 37
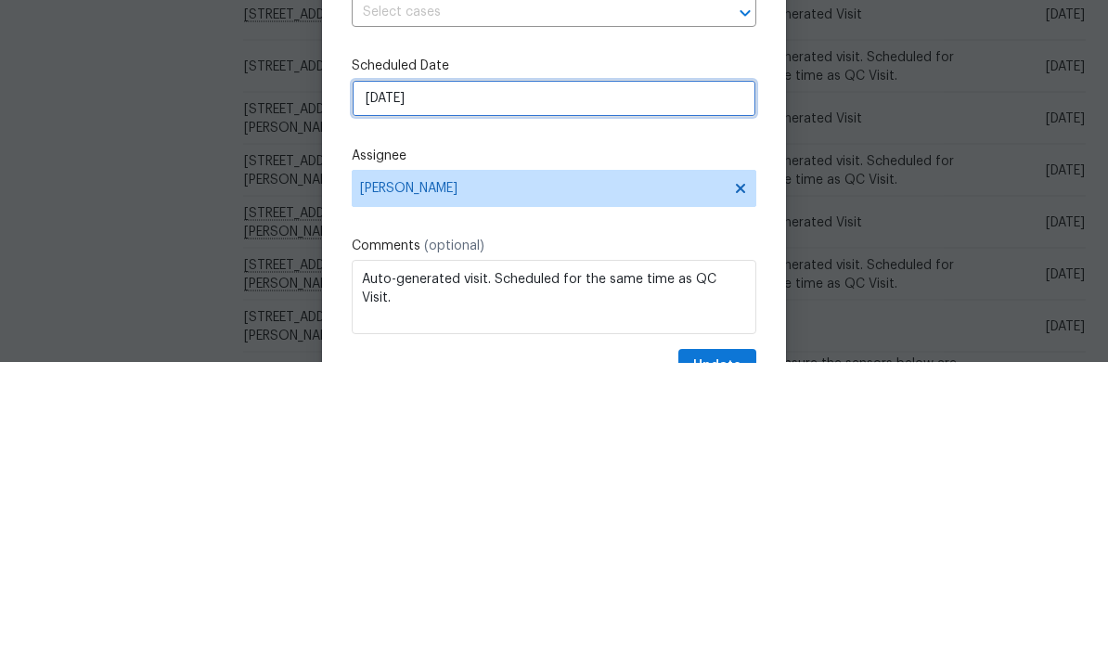
select select "9"
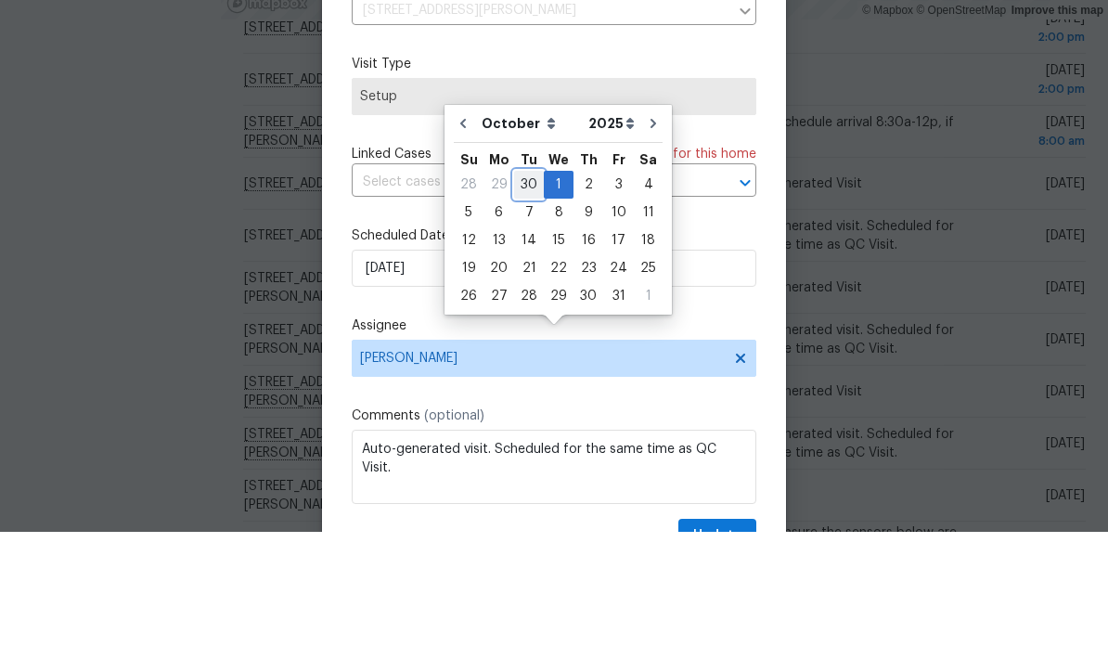
click at [526, 299] on div "30" at bounding box center [529, 312] width 30 height 26
type input "[DATE]"
select select "8"
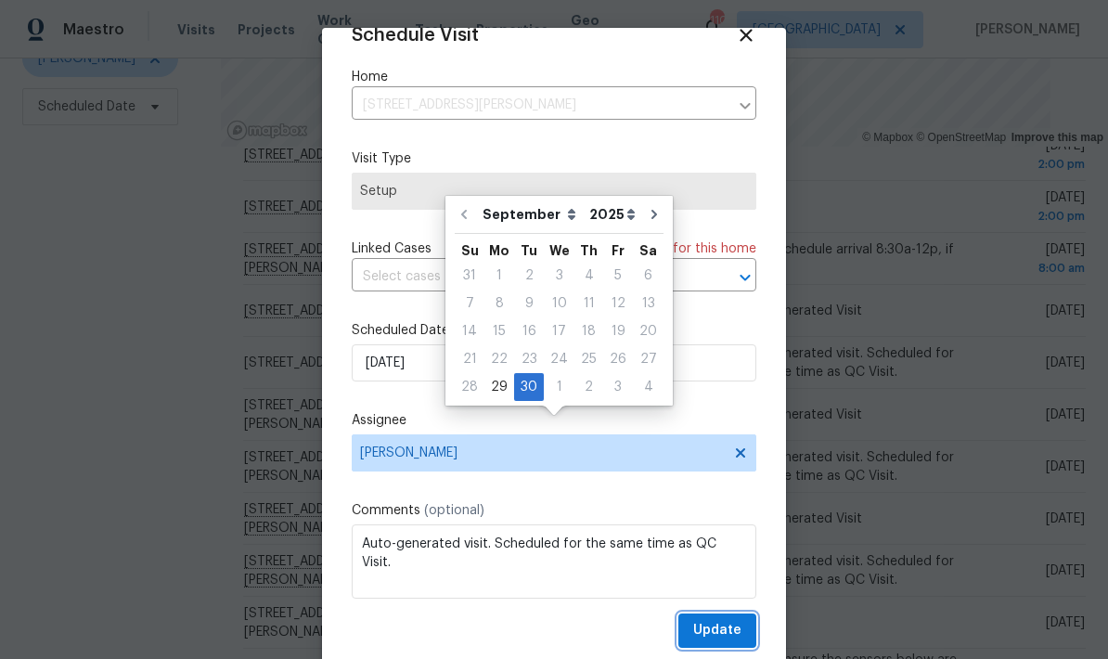
click at [740, 632] on span "Update" at bounding box center [717, 630] width 48 height 23
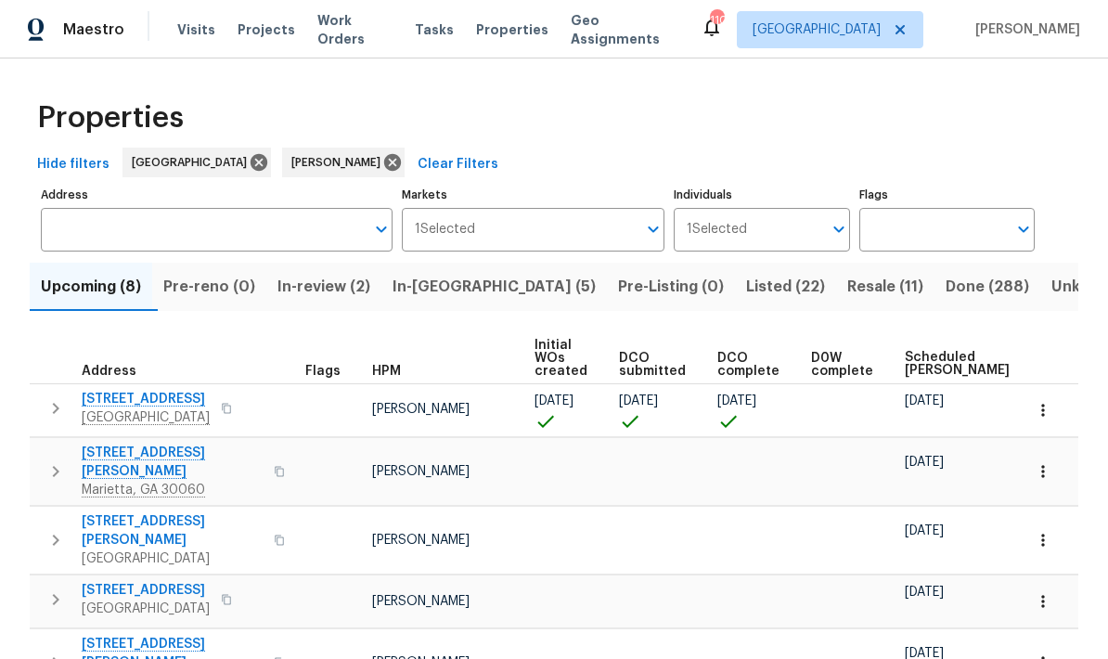
click at [927, 366] on span "Scheduled [PERSON_NAME]" at bounding box center [957, 364] width 105 height 26
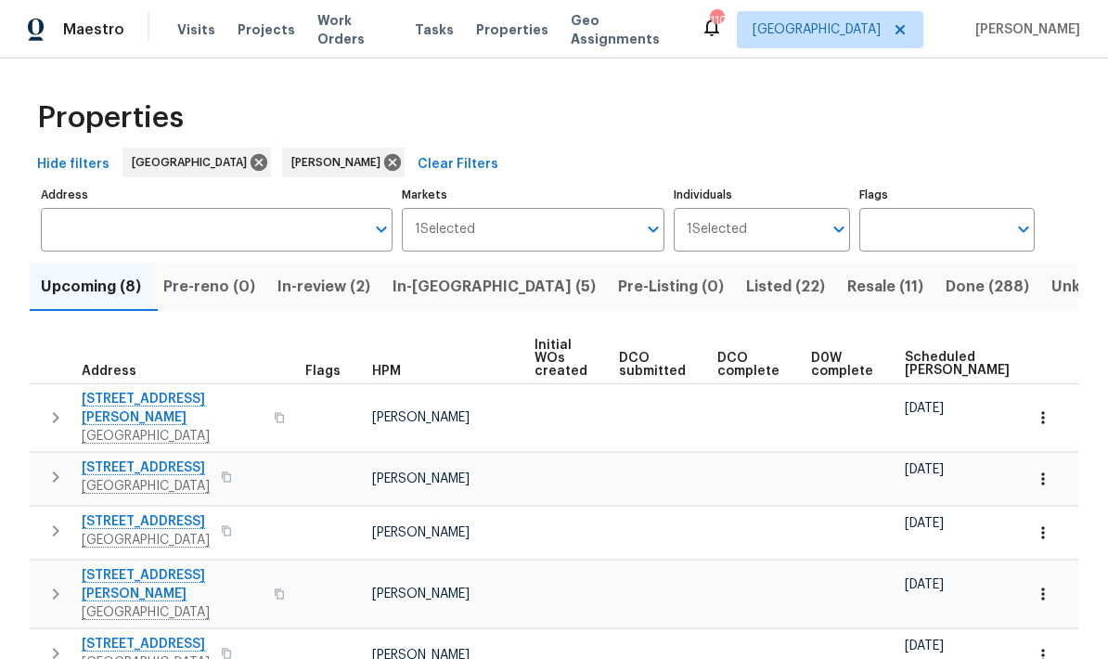
click at [929, 360] on span "Scheduled [PERSON_NAME]" at bounding box center [957, 364] width 105 height 26
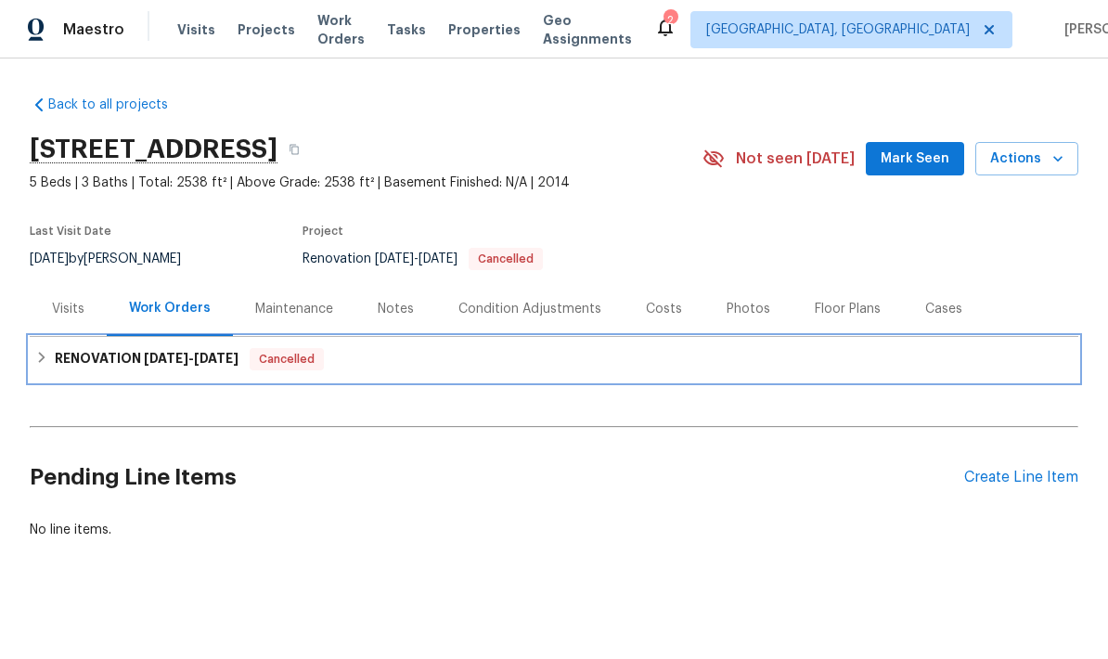
click at [40, 361] on icon at bounding box center [42, 357] width 6 height 11
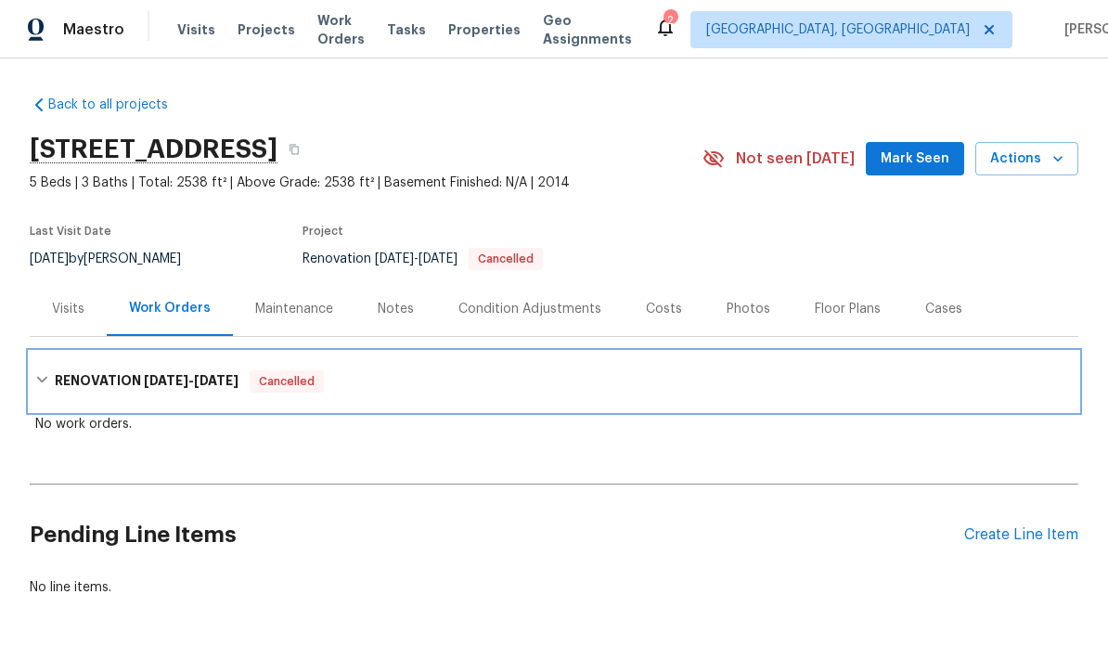
click at [48, 378] on icon at bounding box center [41, 379] width 13 height 13
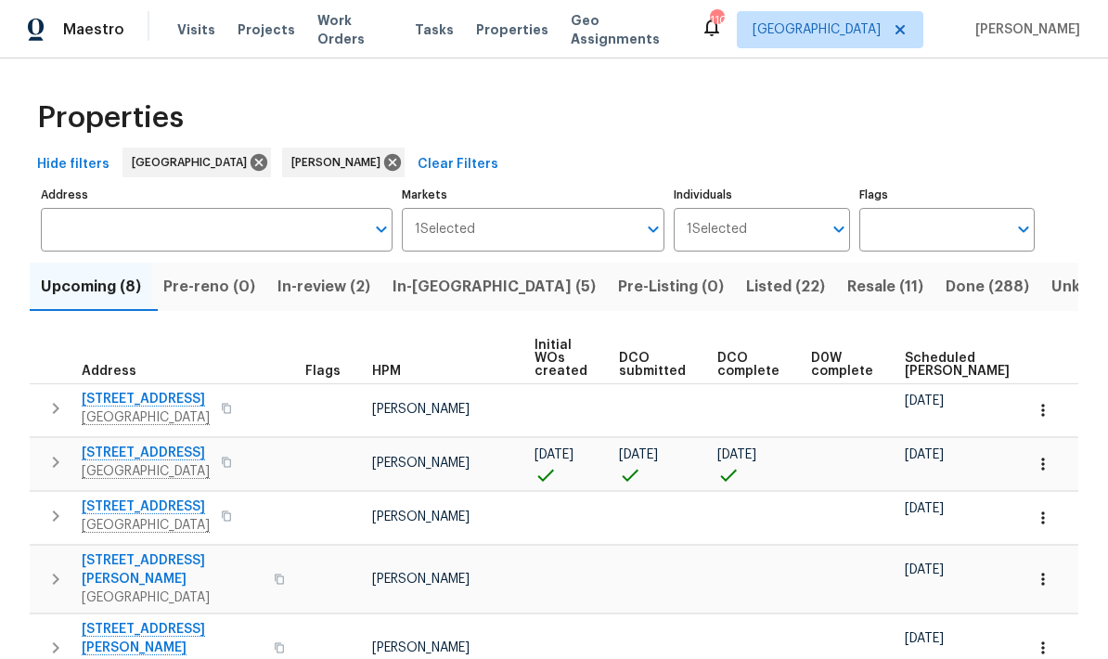
click at [912, 366] on span "Scheduled [PERSON_NAME]" at bounding box center [957, 365] width 105 height 26
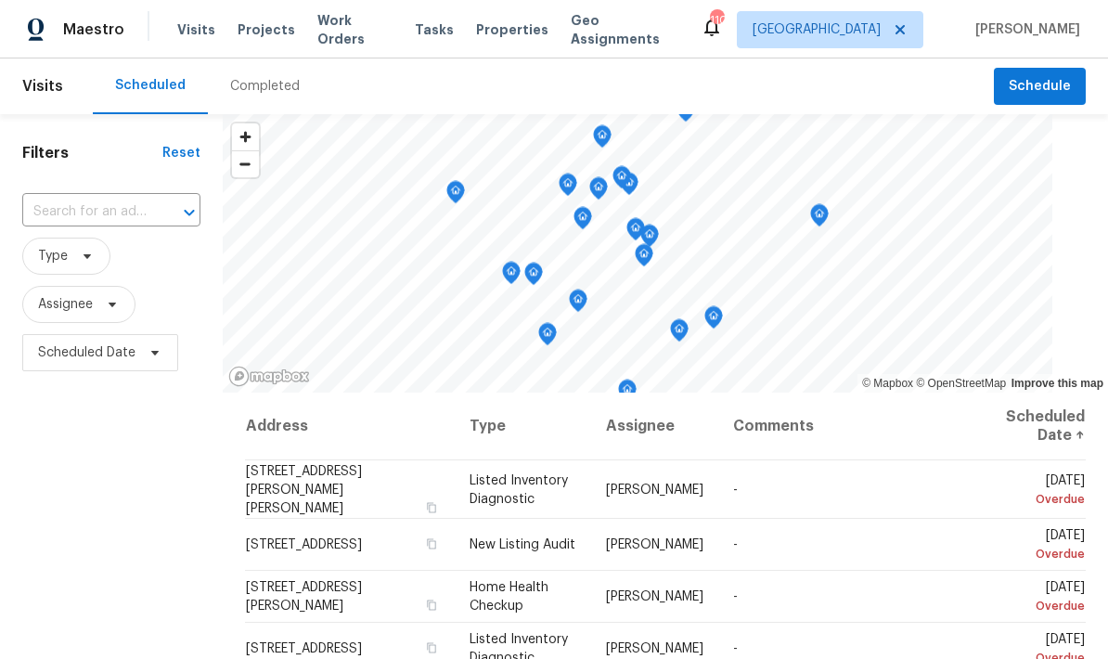
click at [252, 34] on span "Projects" at bounding box center [267, 29] width 58 height 19
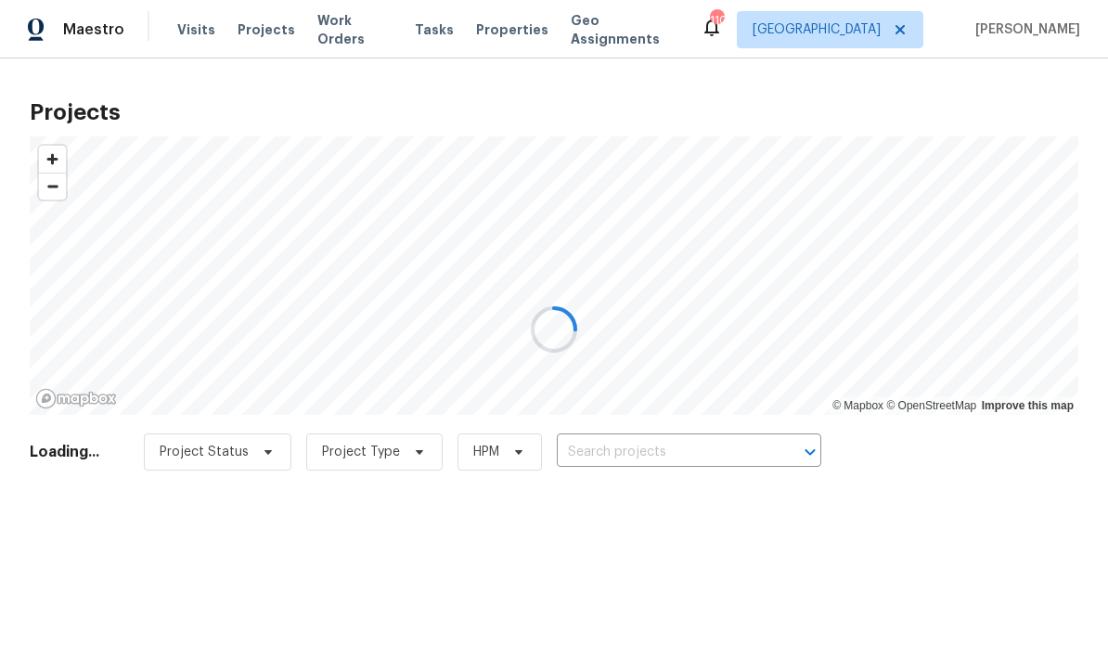
click at [637, 454] on div at bounding box center [554, 329] width 1108 height 659
click at [658, 455] on div at bounding box center [554, 329] width 1108 height 659
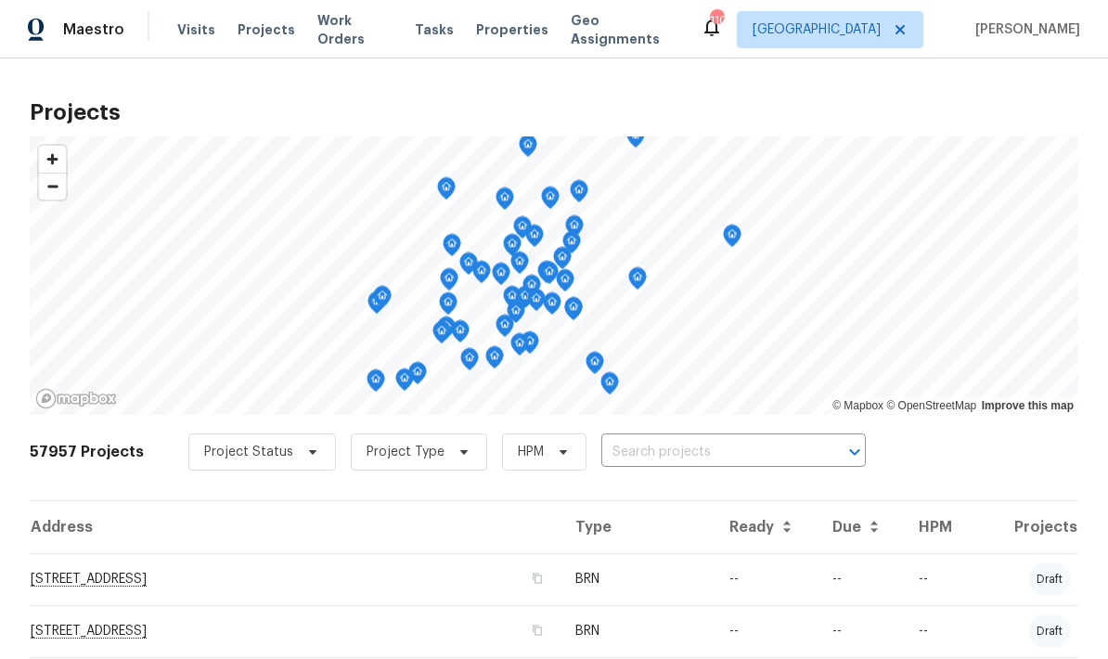
click at [660, 460] on input "text" at bounding box center [707, 452] width 212 height 29
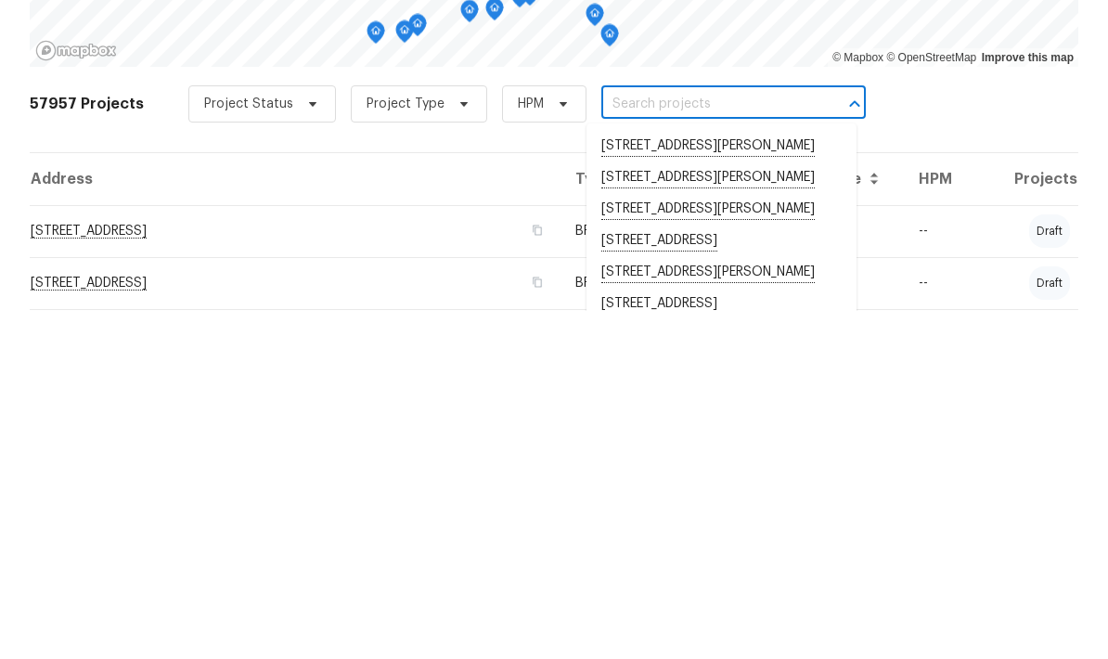
click at [687, 438] on input "text" at bounding box center [707, 452] width 212 height 29
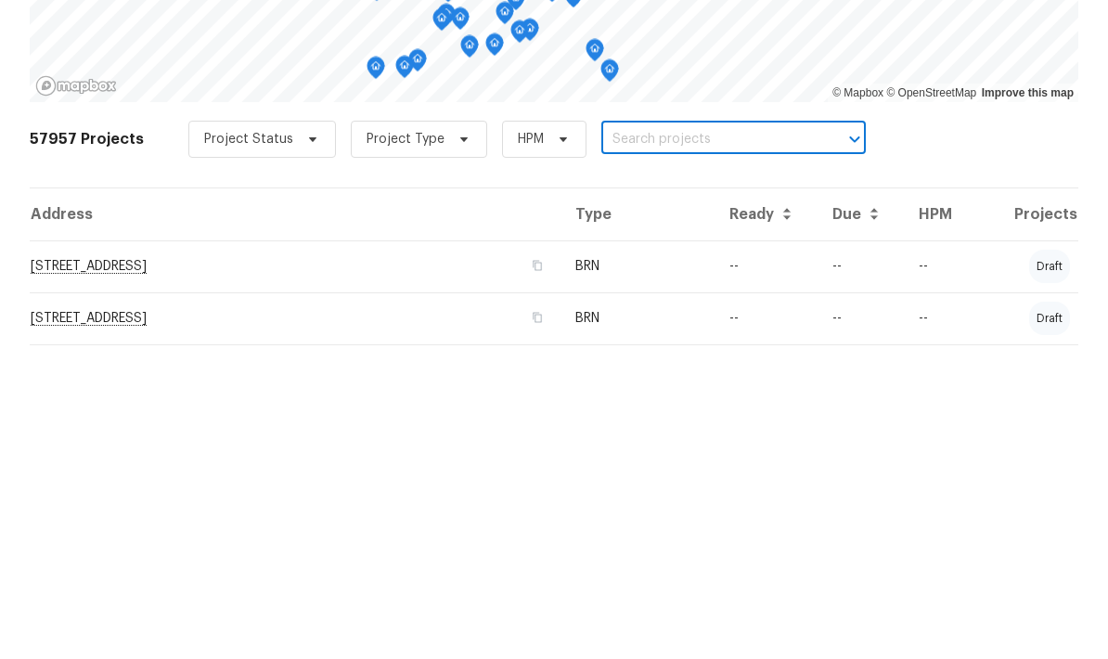
click at [662, 438] on input "text" at bounding box center [707, 452] width 212 height 29
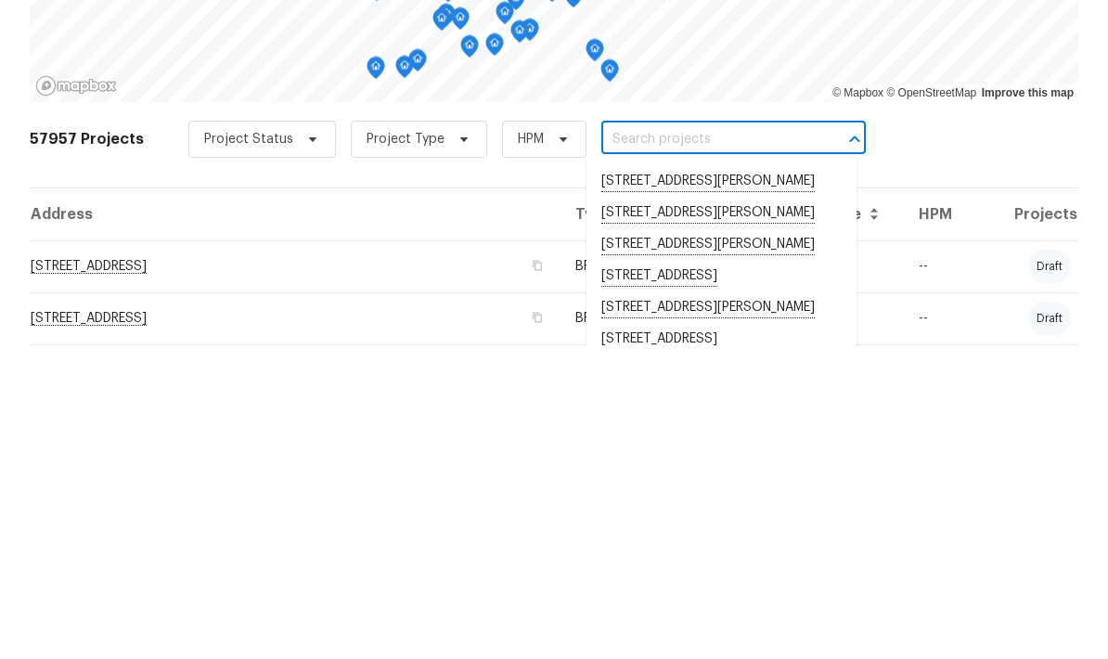
paste input "3140 Franklin St, Austell, GA 30106"
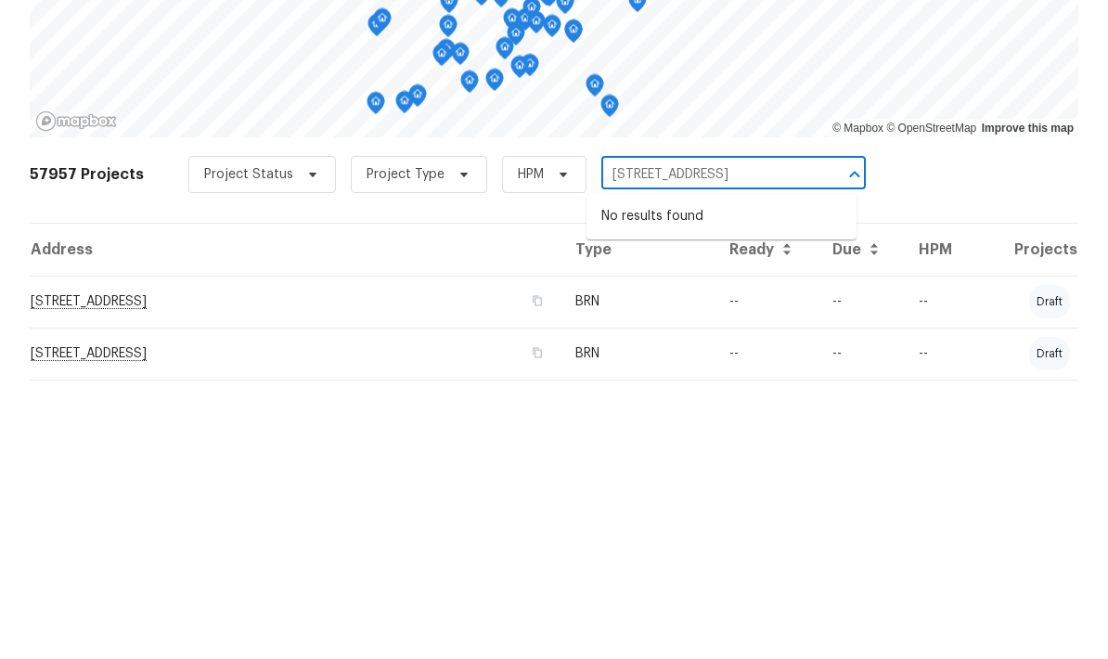
type input "3140 Franklin St, Austell, GA 30106"
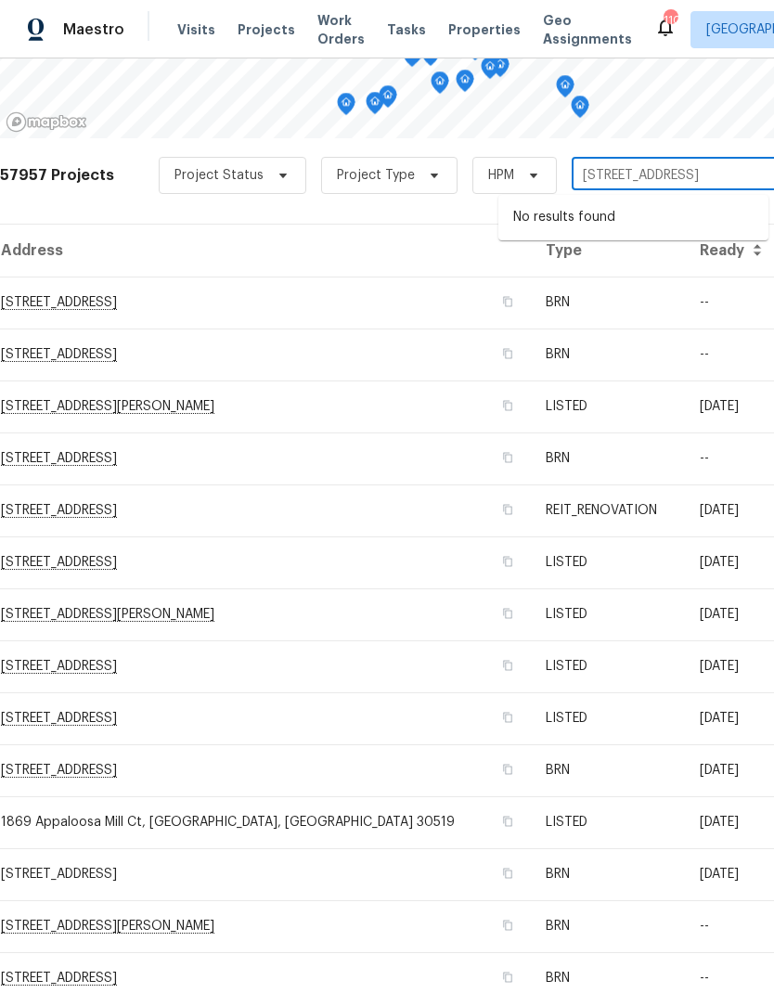
click at [190, 36] on span "Visits" at bounding box center [196, 29] width 38 height 19
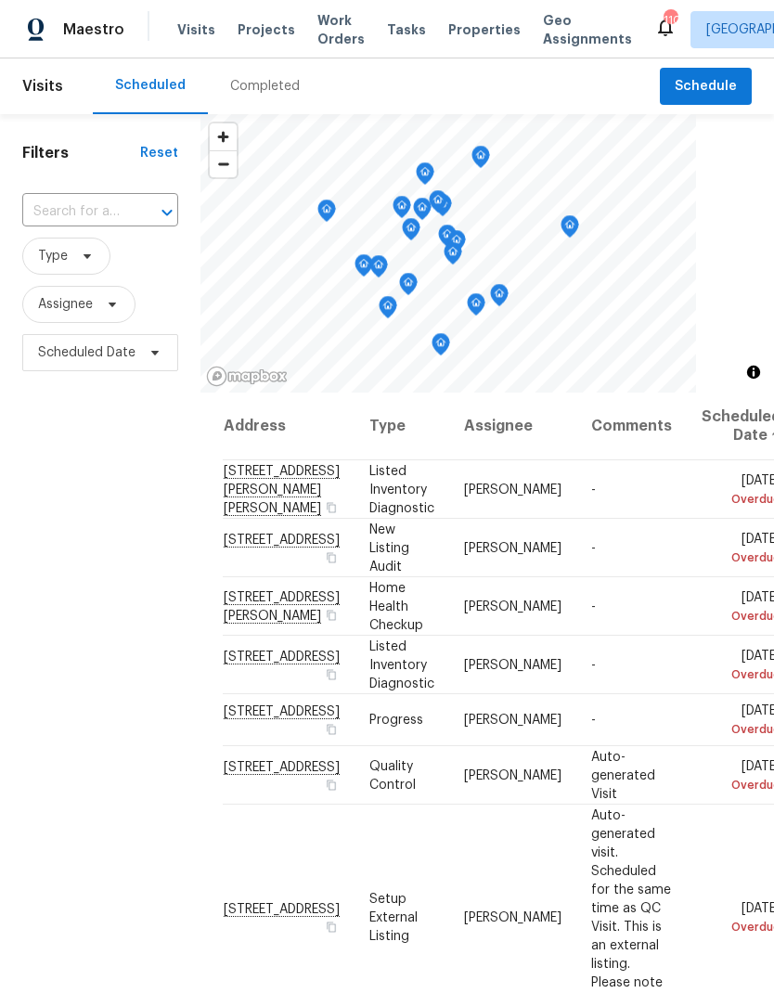
click at [114, 213] on input "text" at bounding box center [74, 212] width 104 height 29
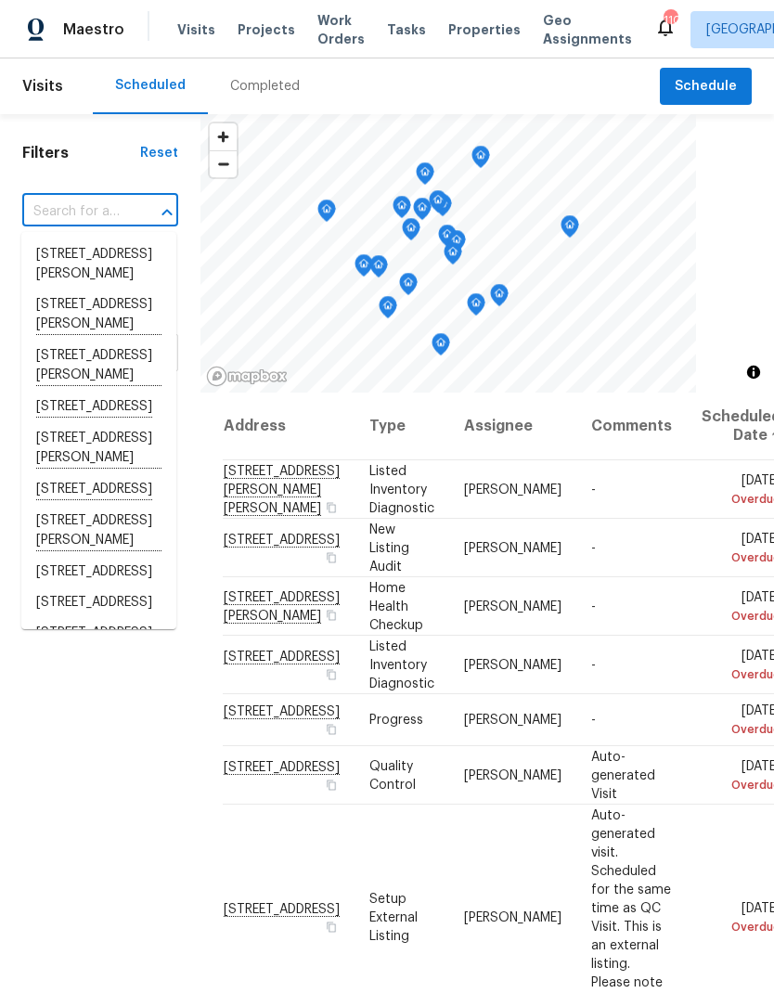
click at [107, 216] on input "text" at bounding box center [74, 212] width 104 height 29
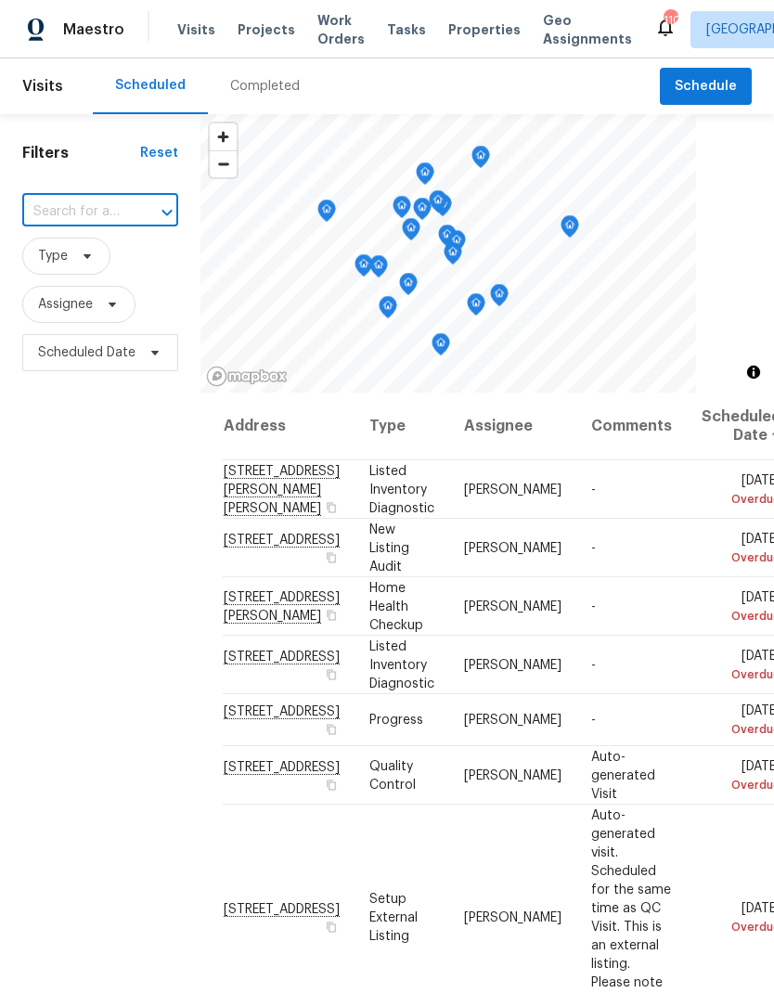
paste input "[STREET_ADDRESS]"
type input "3"
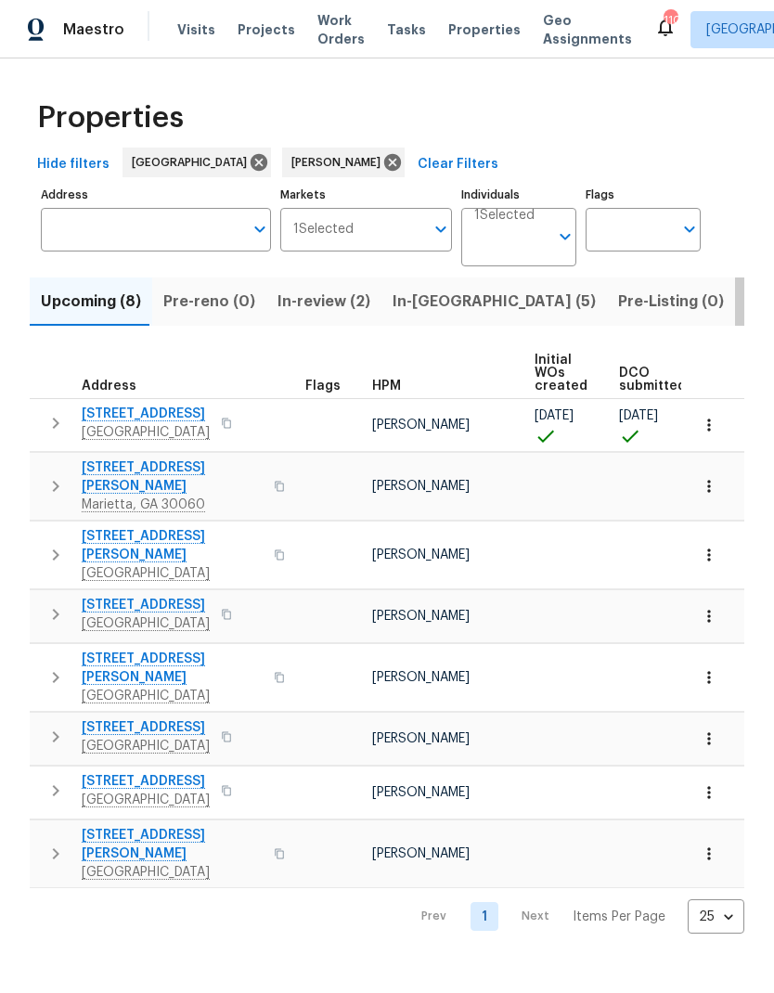
click at [746, 311] on span "Listed (22)" at bounding box center [785, 302] width 79 height 26
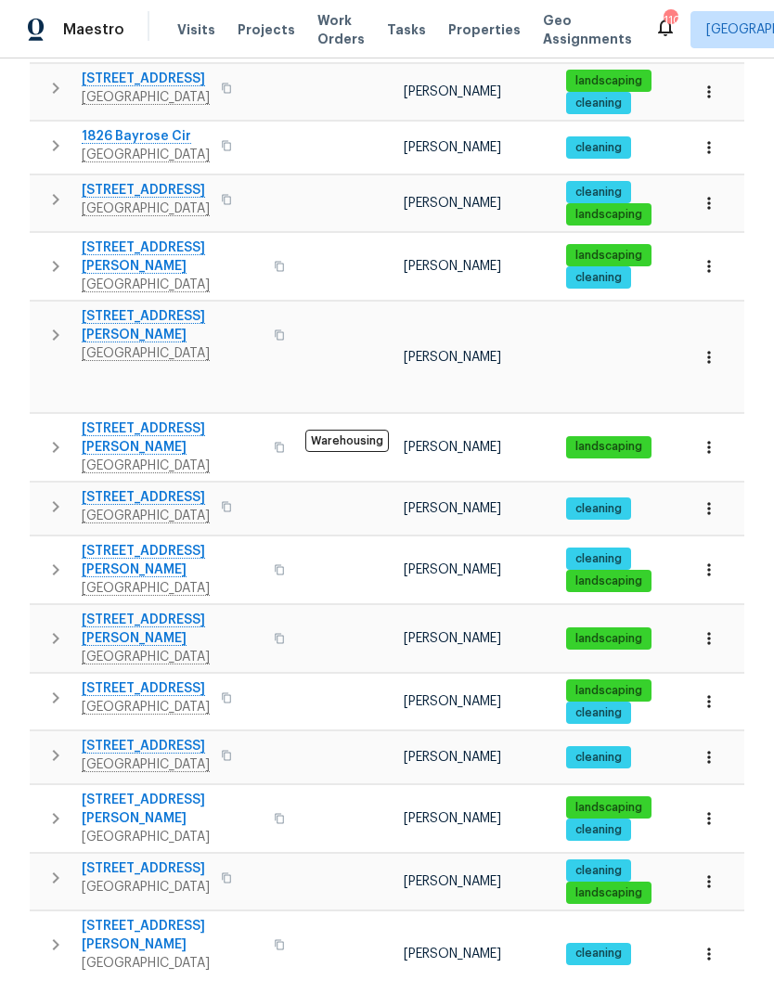
scroll to position [413, 0]
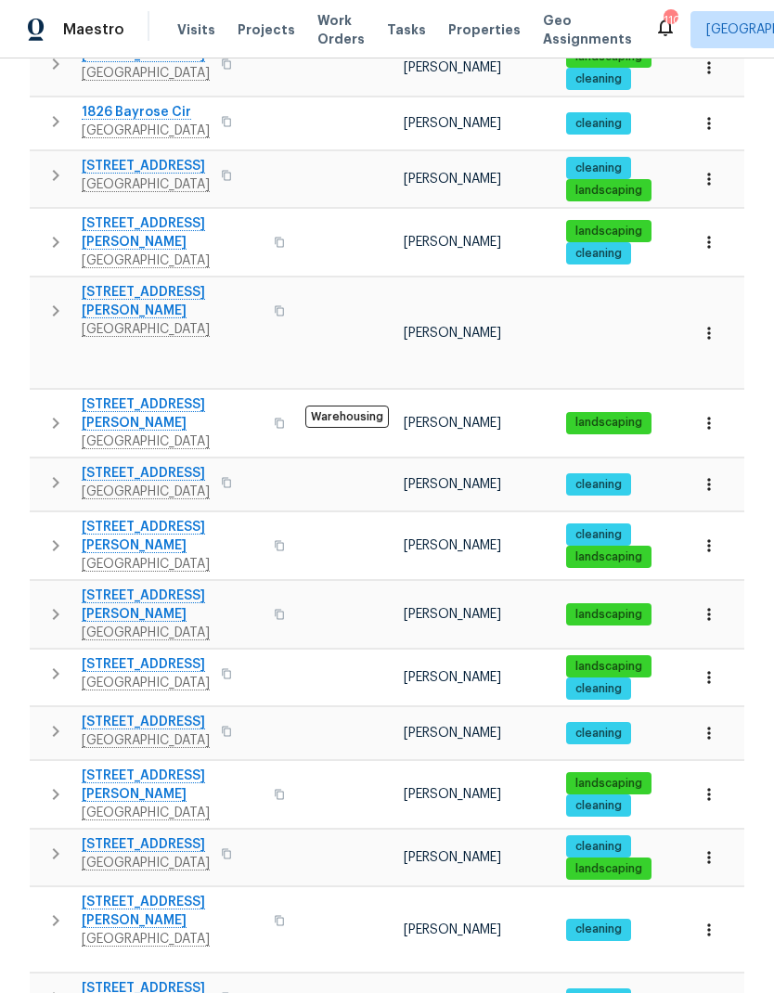
click at [163, 655] on span "[STREET_ADDRESS]" at bounding box center [146, 664] width 128 height 19
click at [714, 668] on icon "button" at bounding box center [709, 677] width 19 height 19
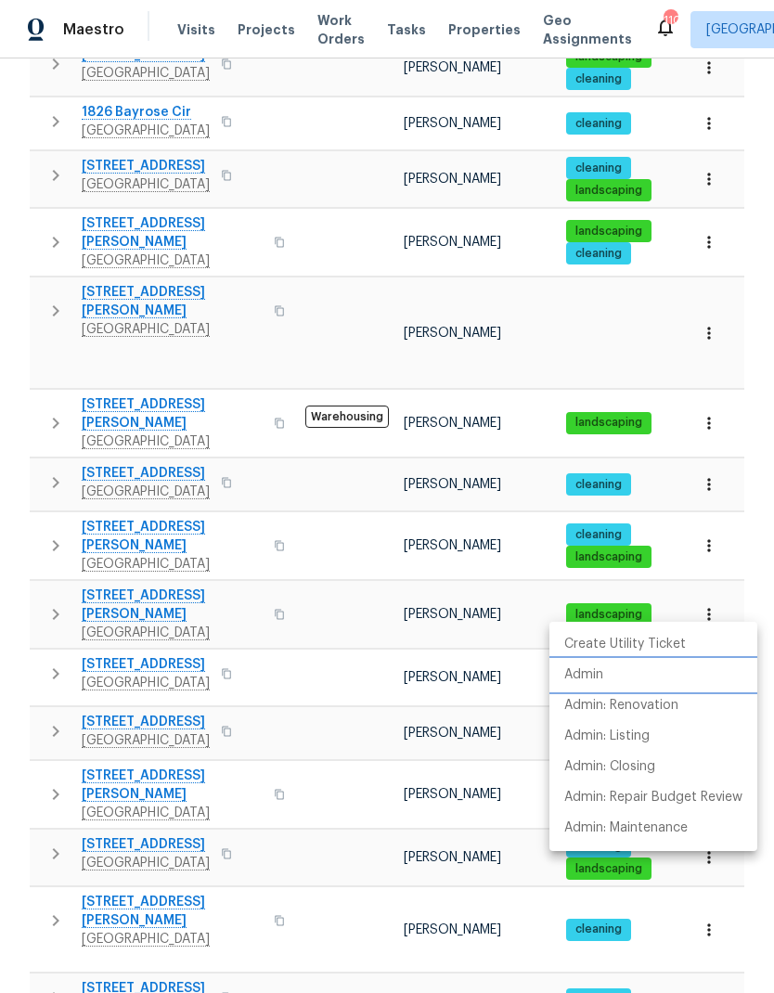
click at [591, 677] on p "Admin" at bounding box center [583, 674] width 39 height 19
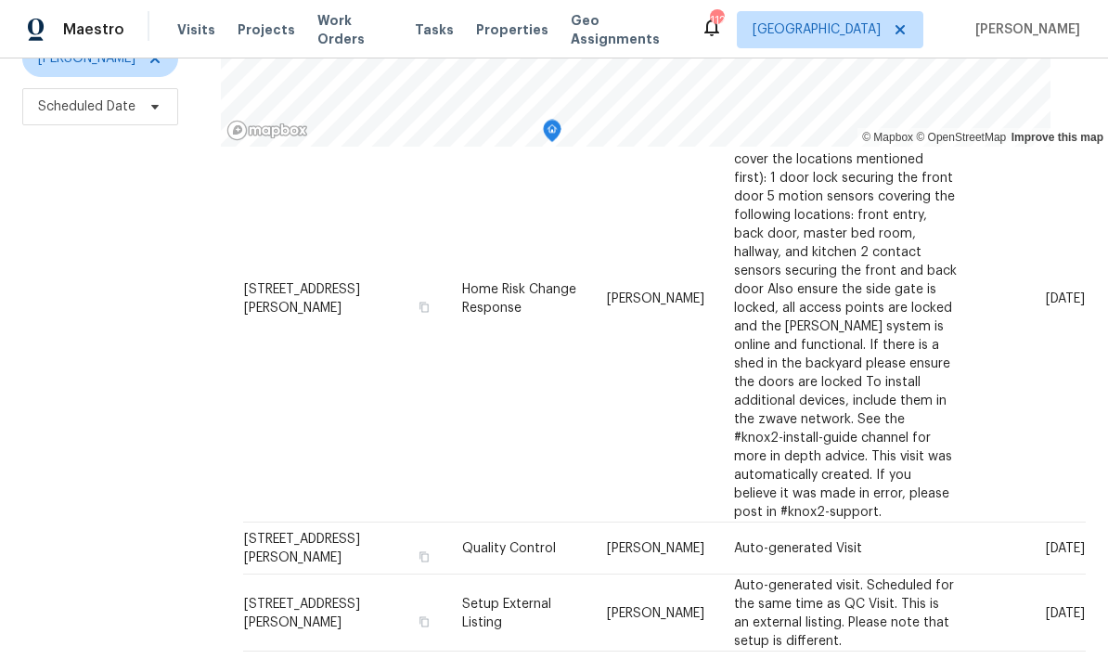
scroll to position [771, 0]
click at [0, 0] on icon at bounding box center [0, 0] width 0 height 0
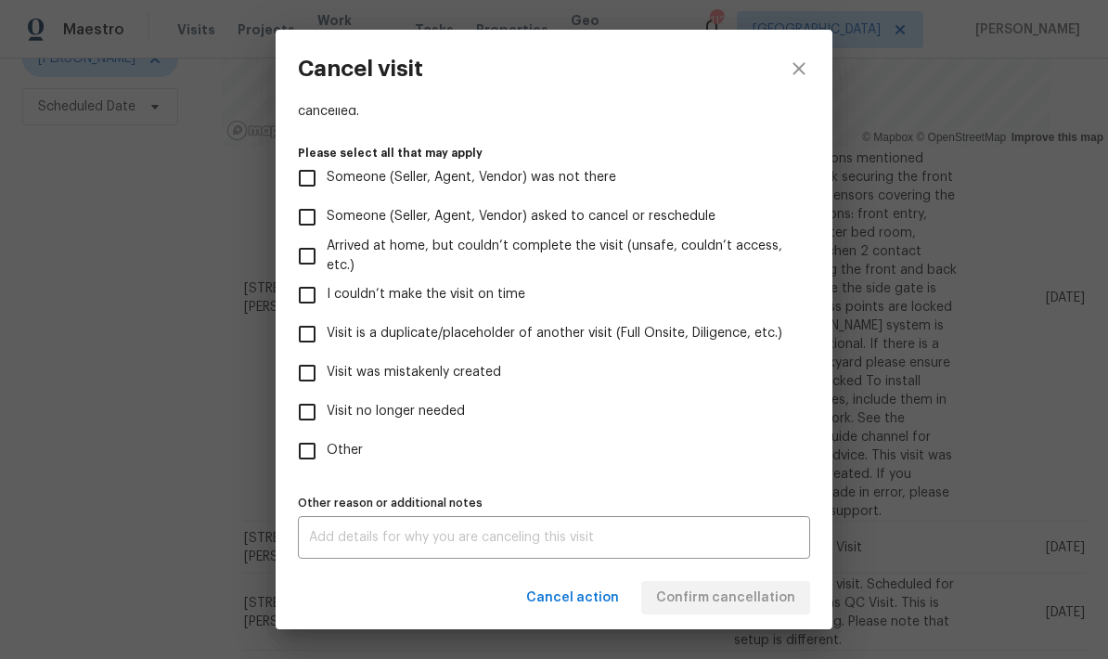
scroll to position [170, 0]
click at [315, 416] on input "Visit no longer needed" at bounding box center [307, 412] width 39 height 39
checkbox input "true"
click at [444, 541] on textarea at bounding box center [554, 537] width 490 height 13
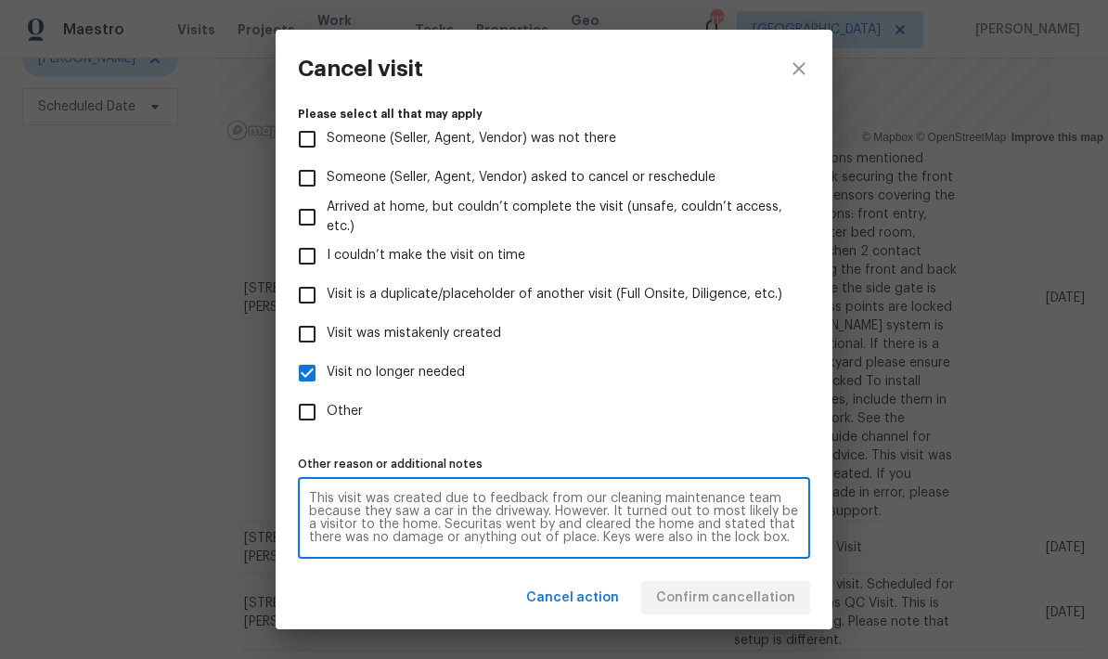
scroll to position [209, 0]
type textarea "This visit was created due to feedback from our cleaning maintenance team becau…"
click at [759, 605] on div "Cancel action Confirm cancellation" at bounding box center [554, 598] width 557 height 64
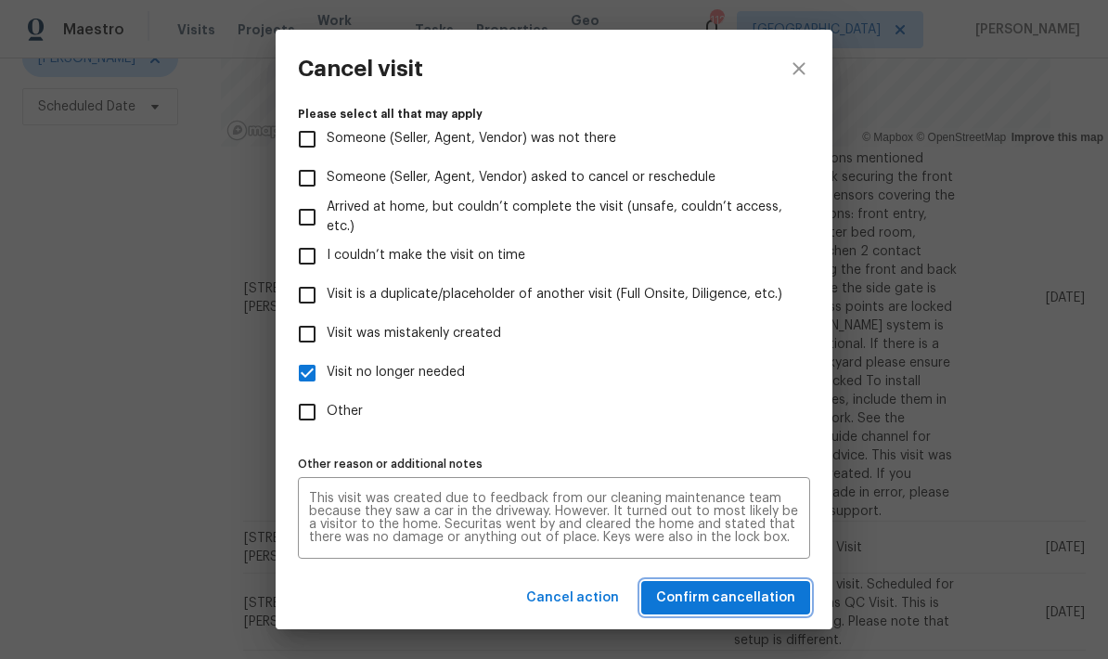
click at [770, 595] on span "Confirm cancellation" at bounding box center [725, 597] width 139 height 23
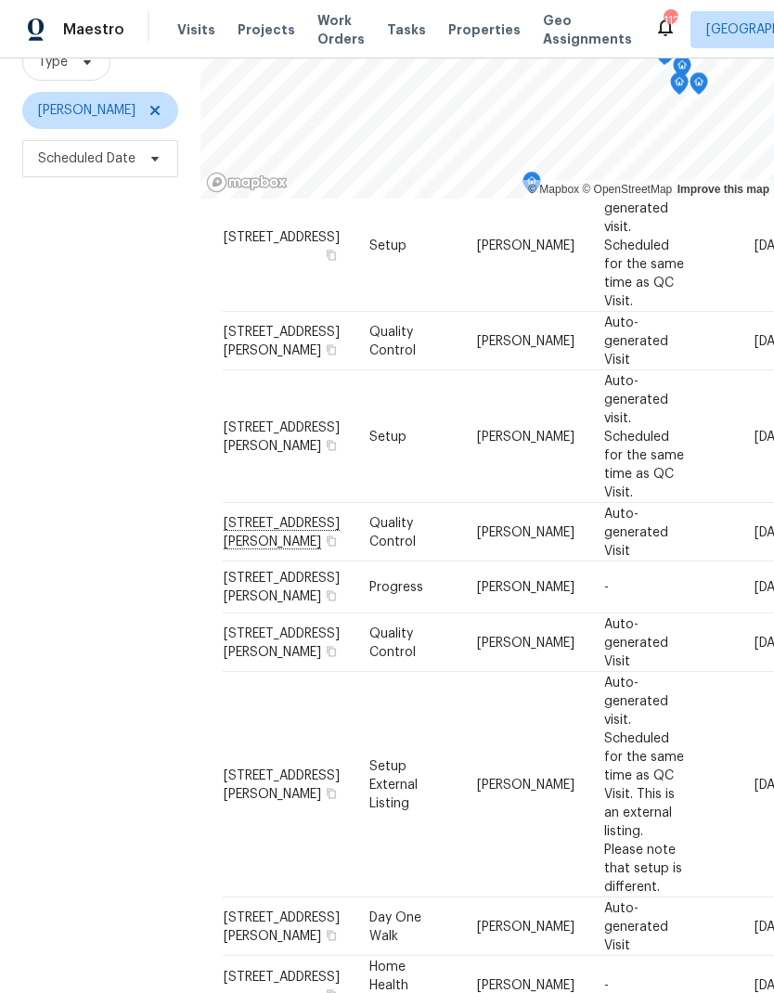
scroll to position [179, 0]
